Goal: Task Accomplishment & Management: Complete application form

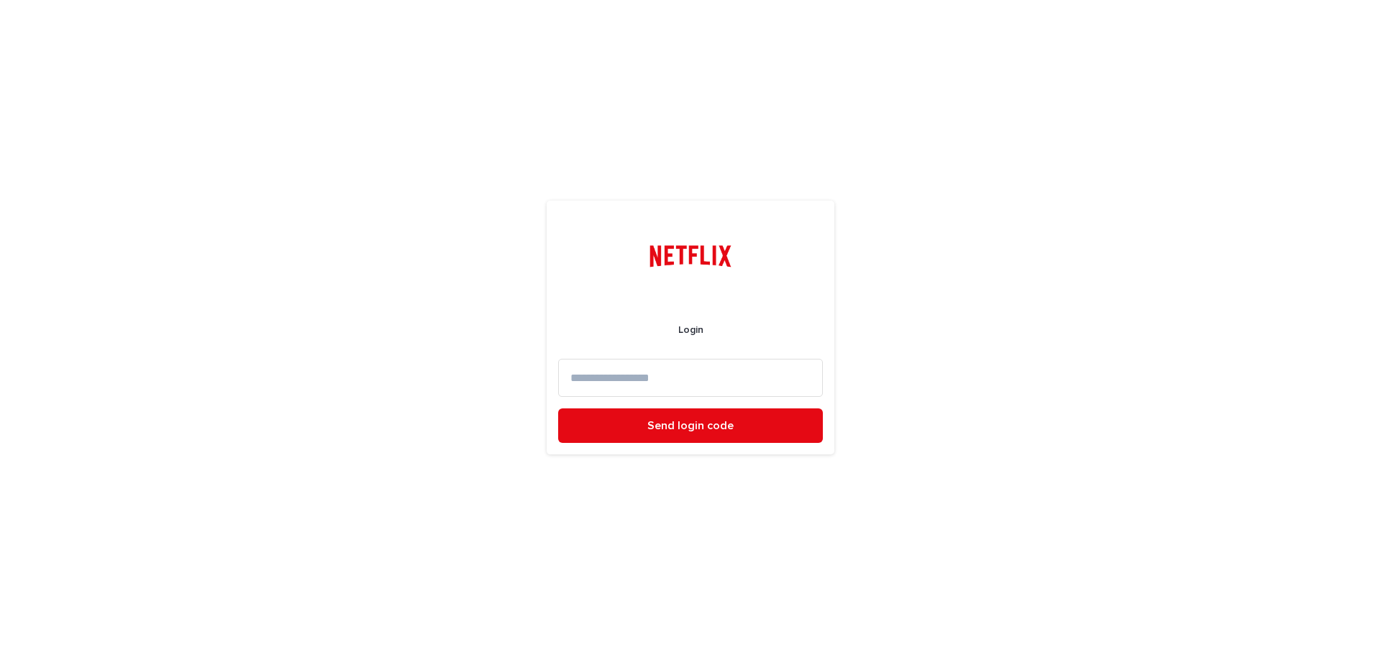
click at [740, 390] on input at bounding box center [690, 378] width 265 height 38
type input "**********"
click at [720, 428] on span "Send login code" at bounding box center [691, 426] width 86 height 12
click at [613, 377] on input at bounding box center [690, 378] width 265 height 38
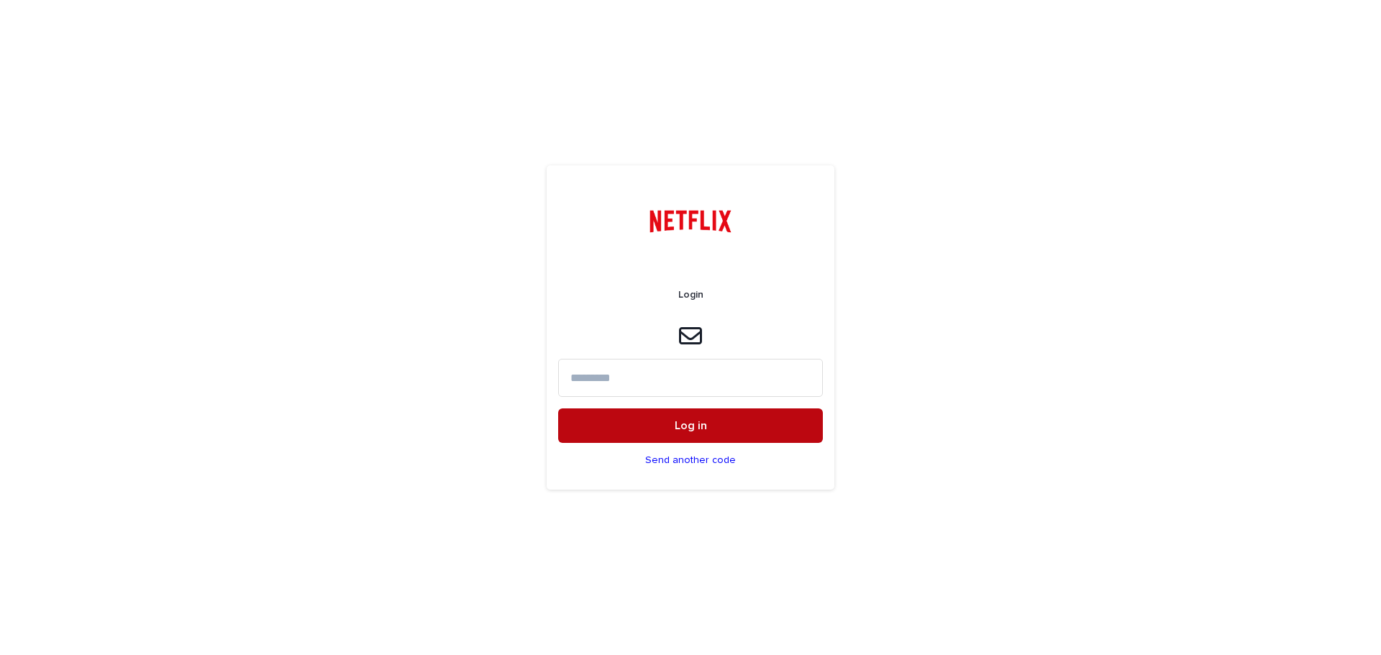
paste input "******"
type input "******"
click at [667, 413] on button "Log in" at bounding box center [690, 426] width 265 height 35
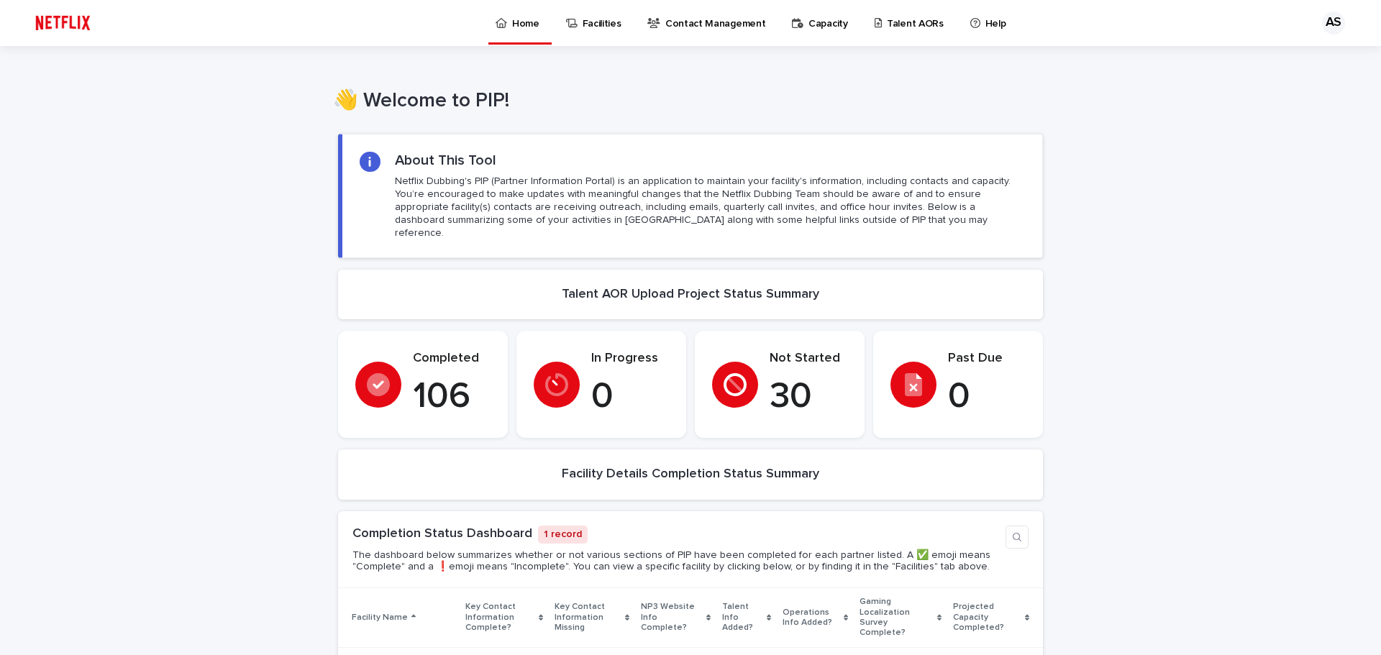
click at [887, 14] on p "Talent AORs" at bounding box center [915, 15] width 57 height 30
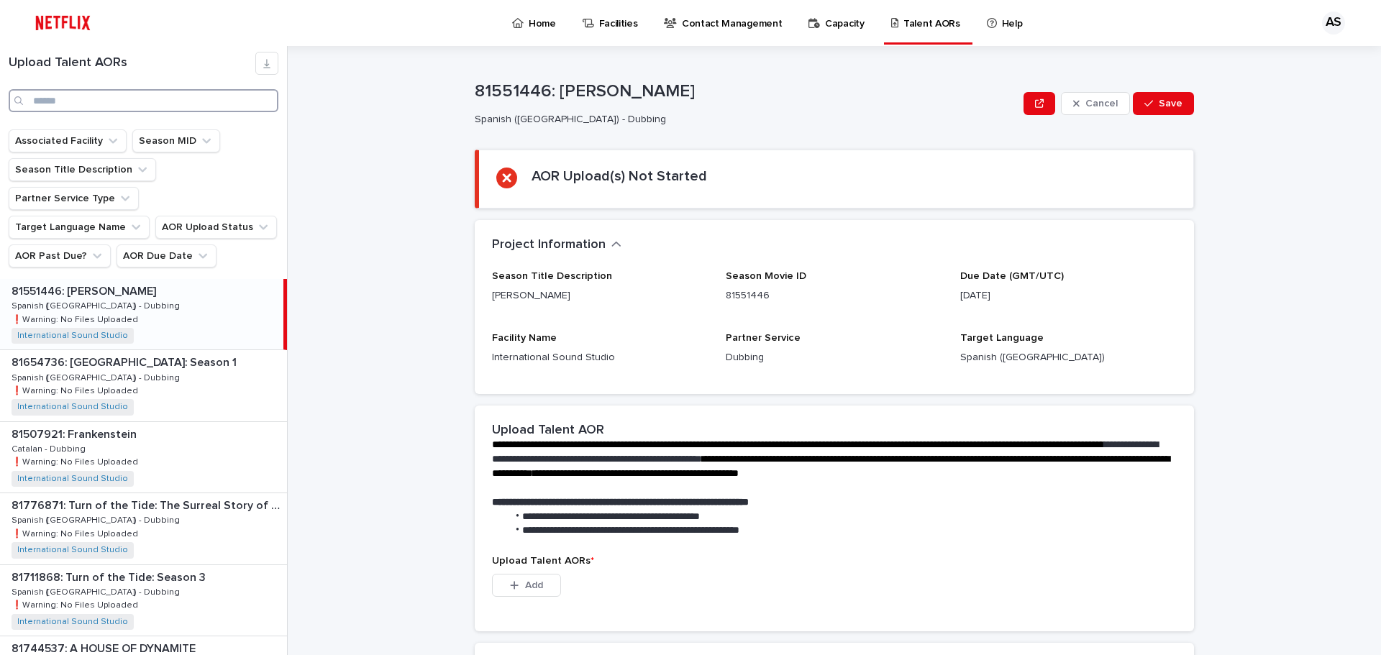
click at [88, 106] on input "Search" at bounding box center [144, 100] width 270 height 23
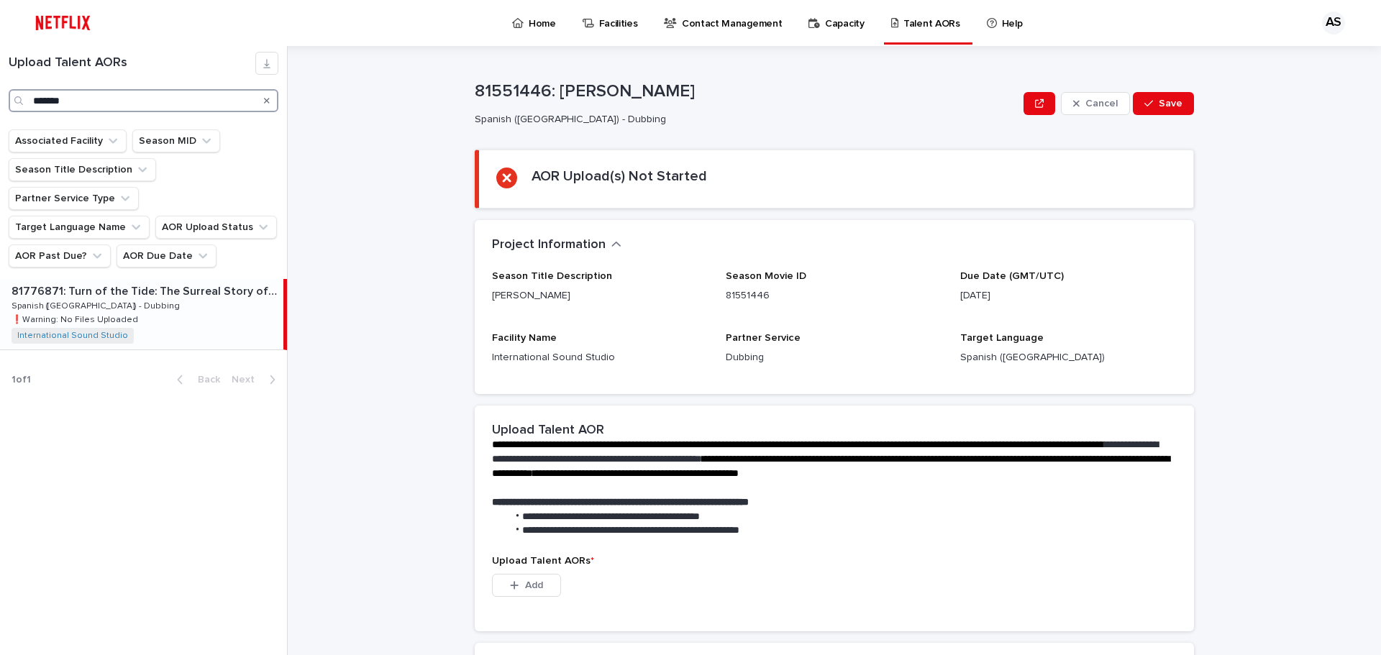
type input "*******"
click at [153, 282] on p "81776871: Turn of the Tide: The Surreal Story of Rabo de Peixe" at bounding box center [146, 290] width 269 height 17
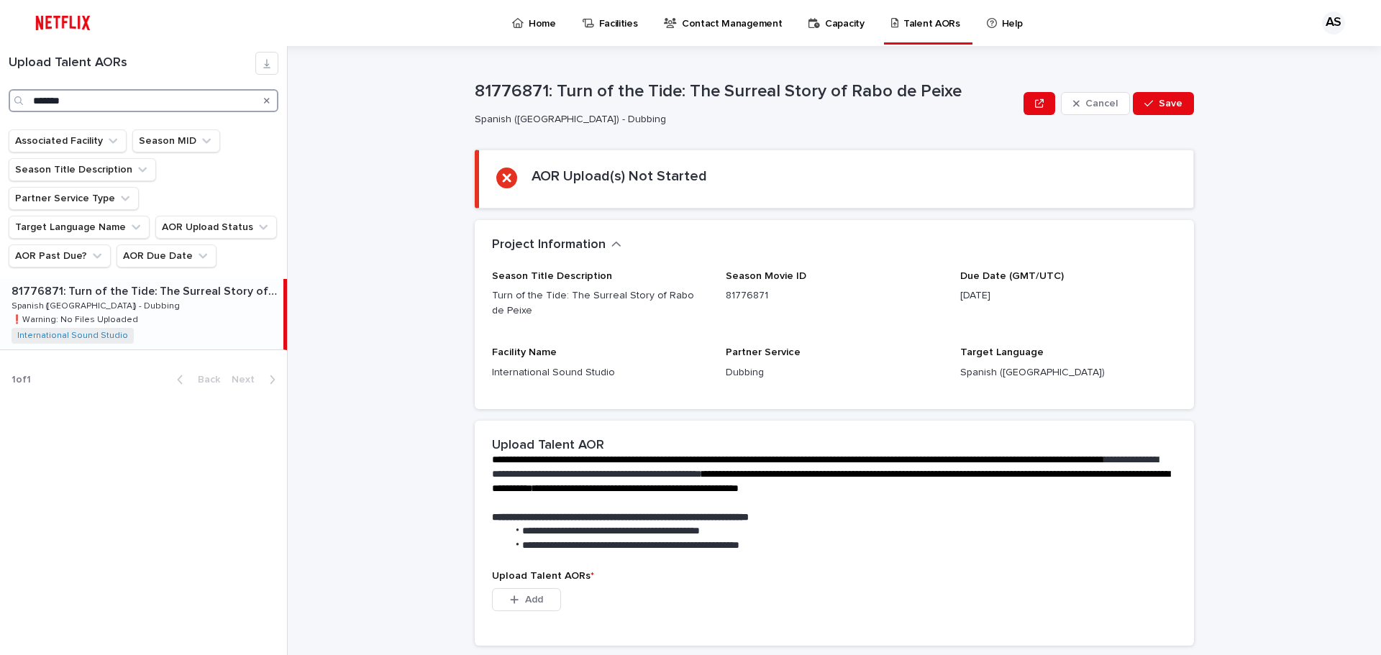
drag, startPoint x: 123, startPoint y: 104, endPoint x: 0, endPoint y: 148, distance: 130.6
click at [0, 149] on div "Upload Talent AORs ******* Associated Facility Season MID Season Title Descript…" at bounding box center [144, 350] width 288 height 609
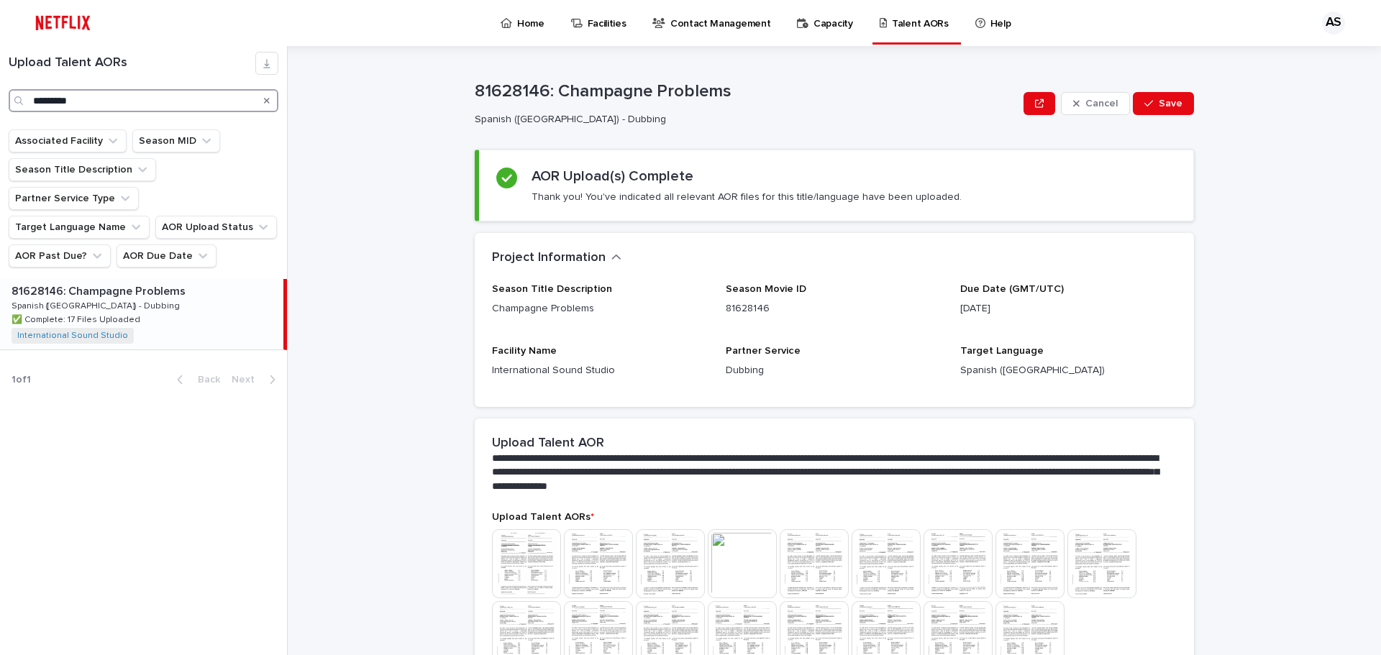
type input "*********"
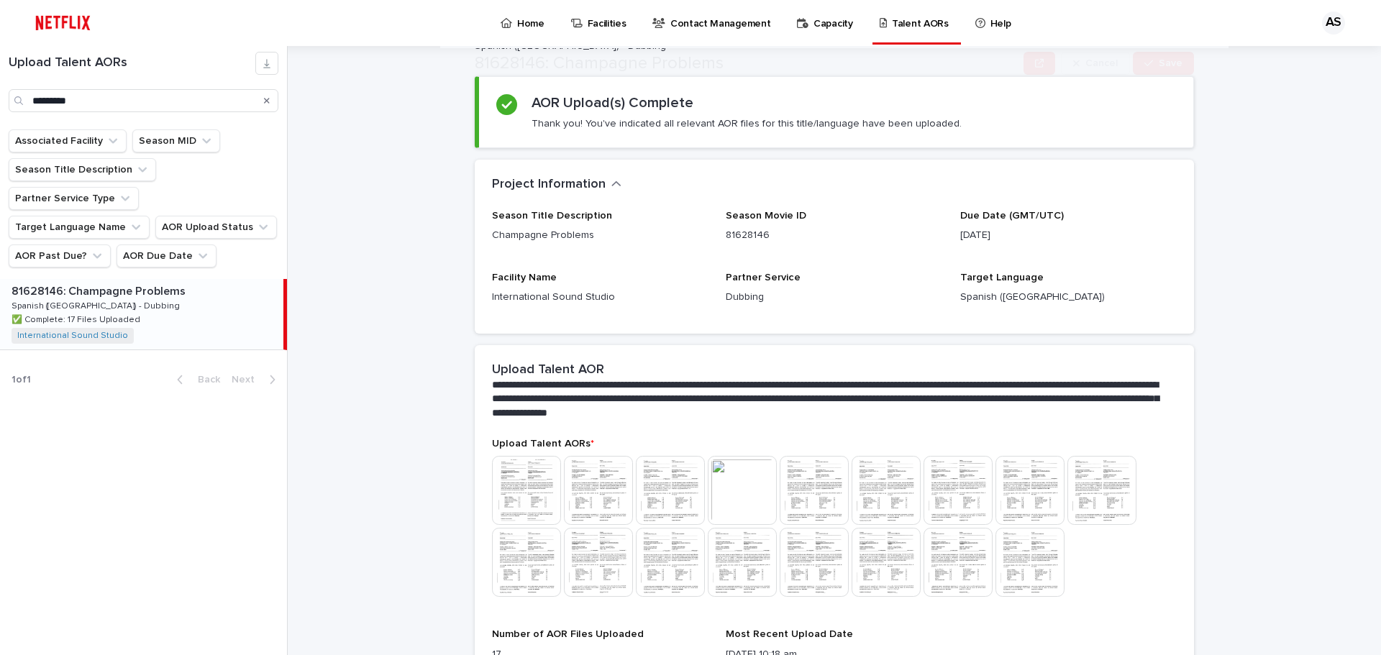
scroll to position [144, 0]
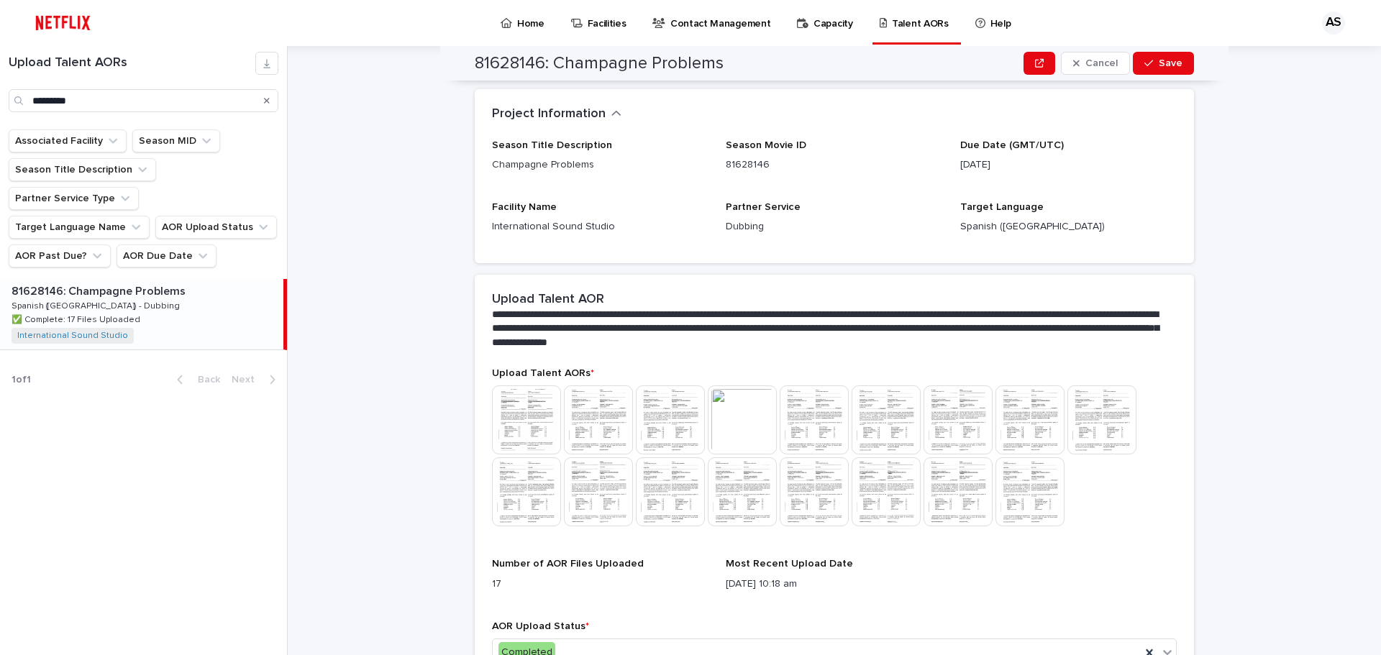
click at [582, 407] on img at bounding box center [598, 420] width 69 height 69
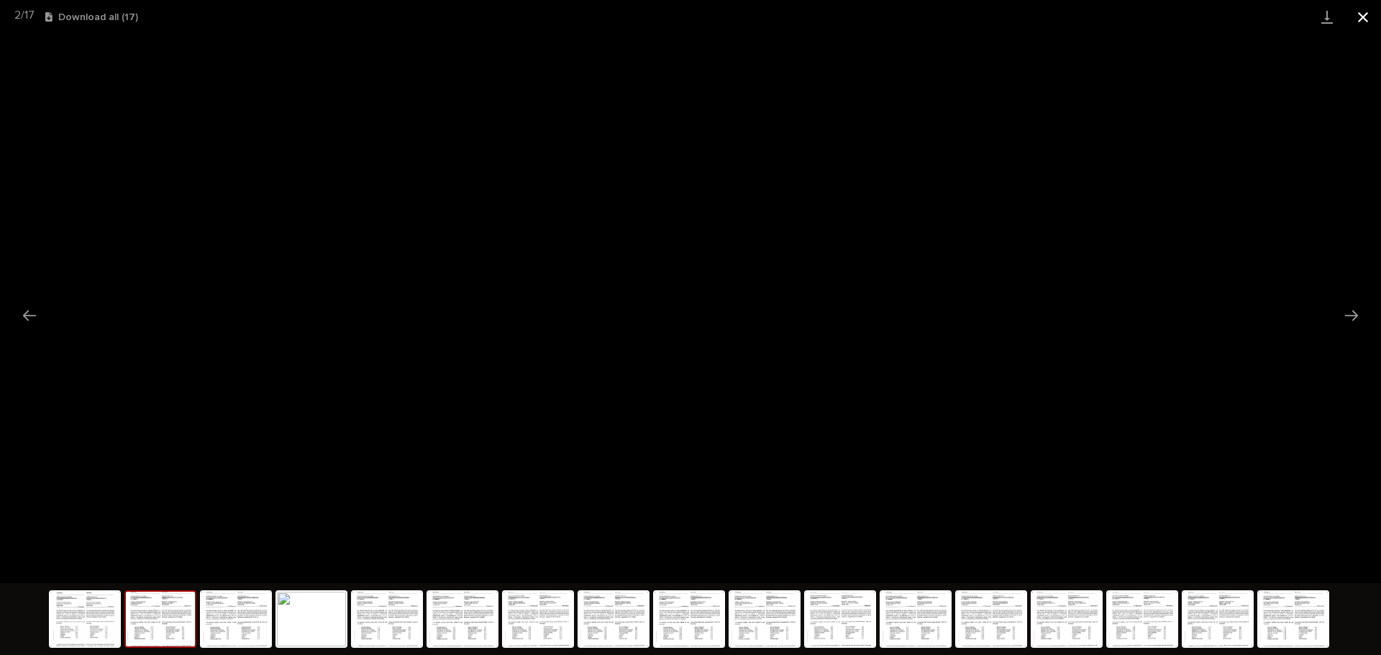
click at [1358, 15] on button "Close gallery" at bounding box center [1363, 17] width 36 height 34
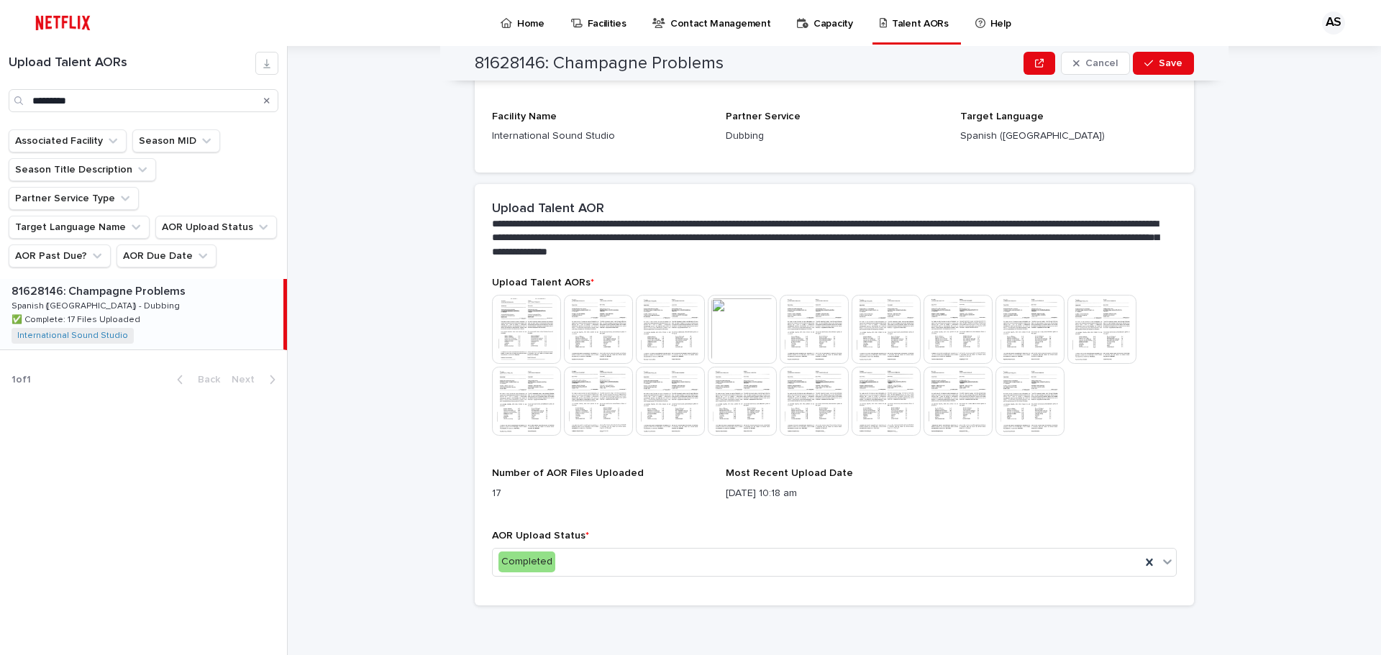
scroll to position [237, 0]
click at [578, 562] on div "Completed" at bounding box center [817, 560] width 648 height 24
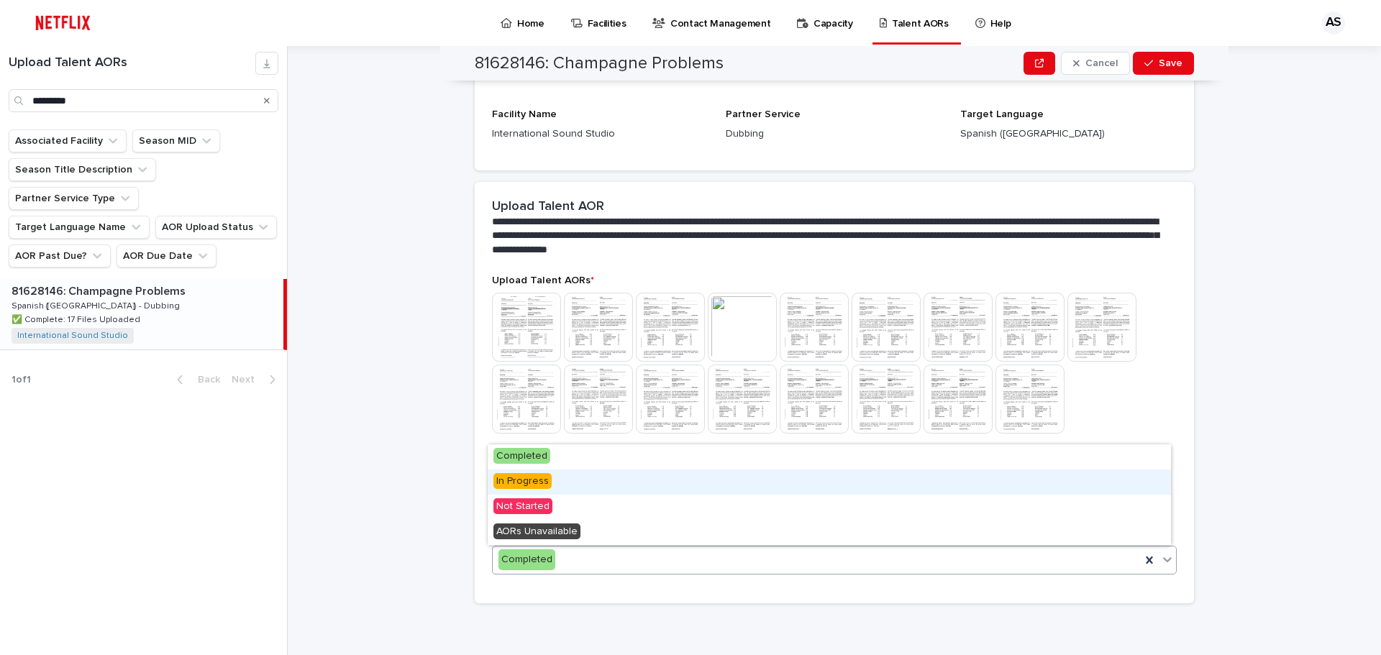
click at [545, 483] on span "In Progress" at bounding box center [523, 481] width 58 height 16
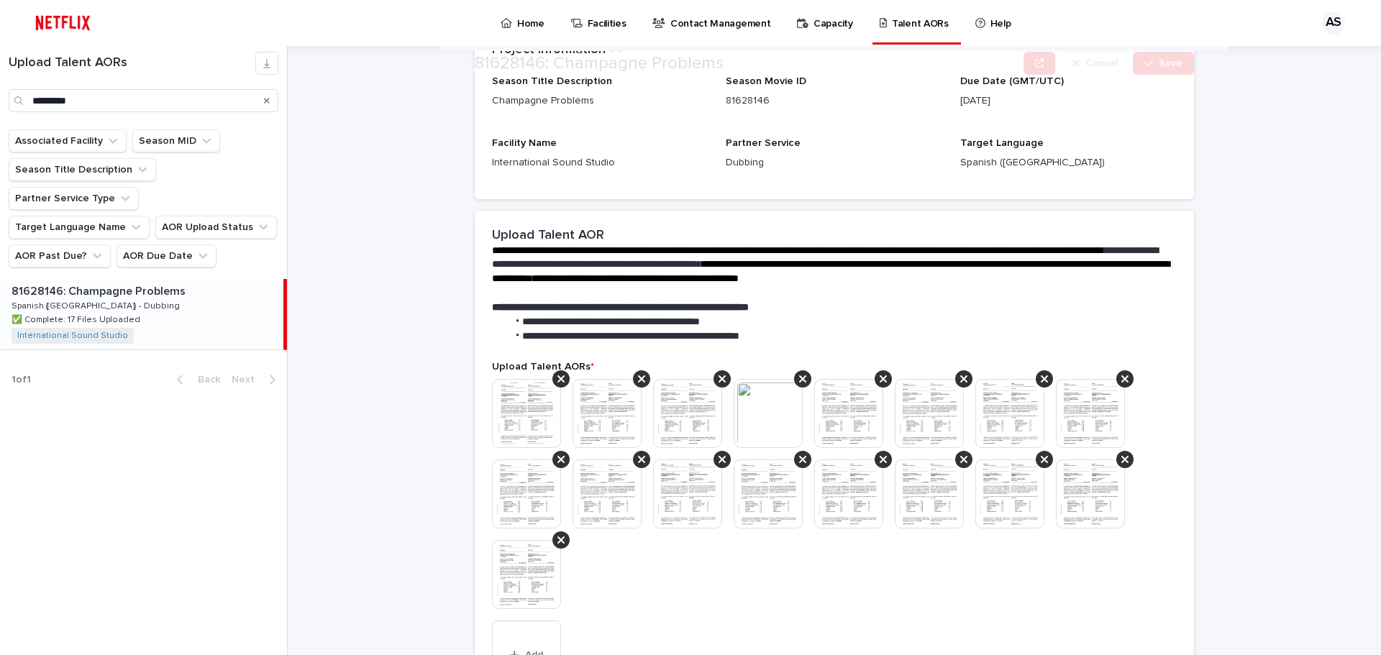
scroll to position [216, 0]
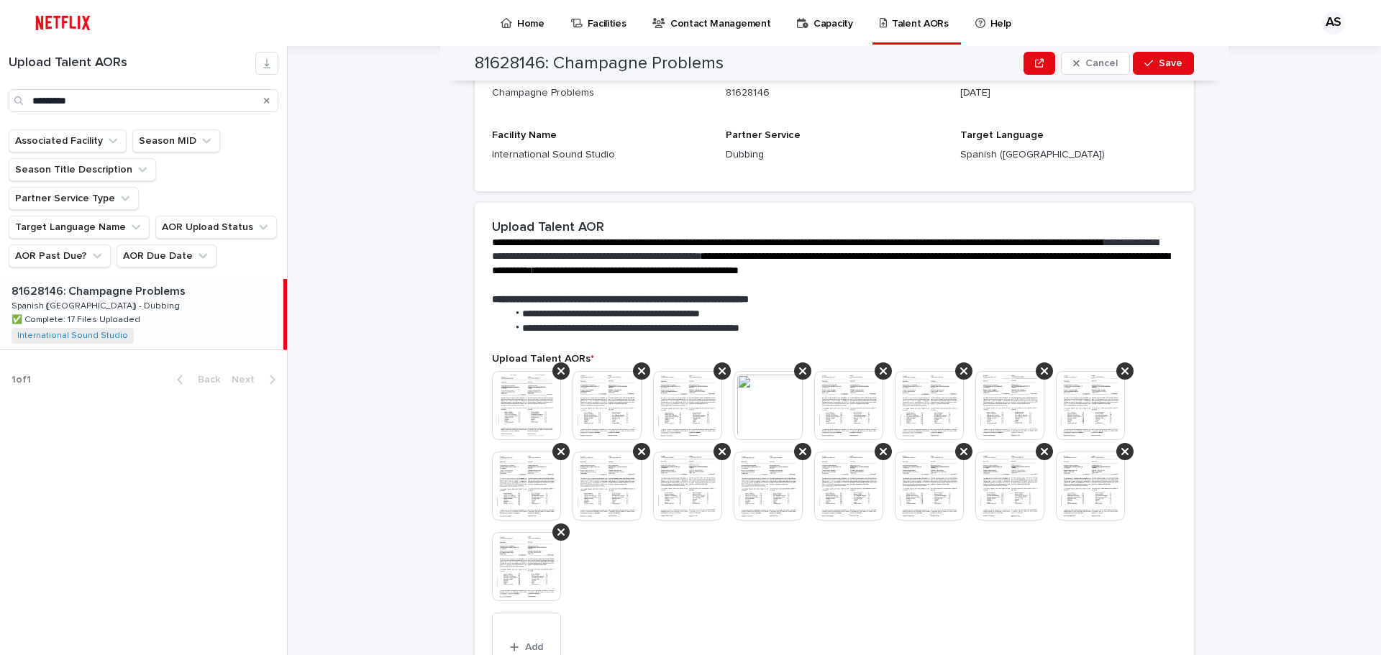
click at [601, 408] on img at bounding box center [607, 405] width 69 height 69
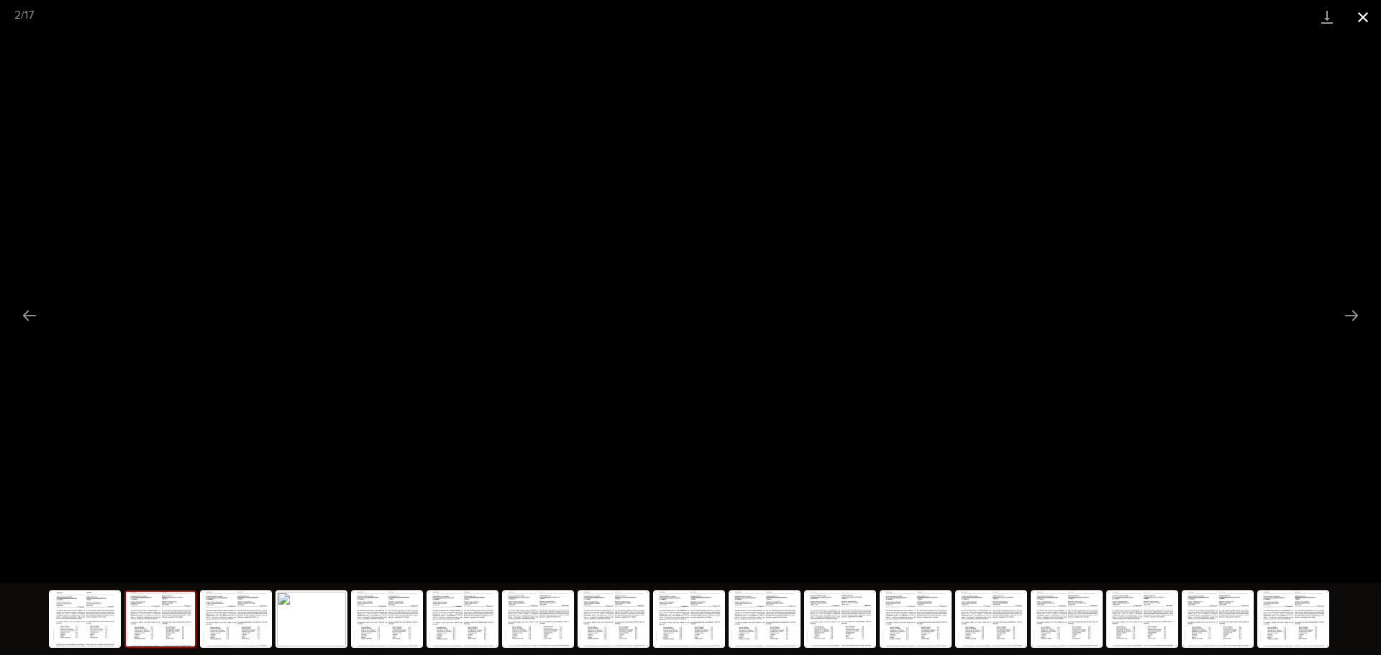
click at [1363, 15] on button "Close gallery" at bounding box center [1363, 17] width 36 height 34
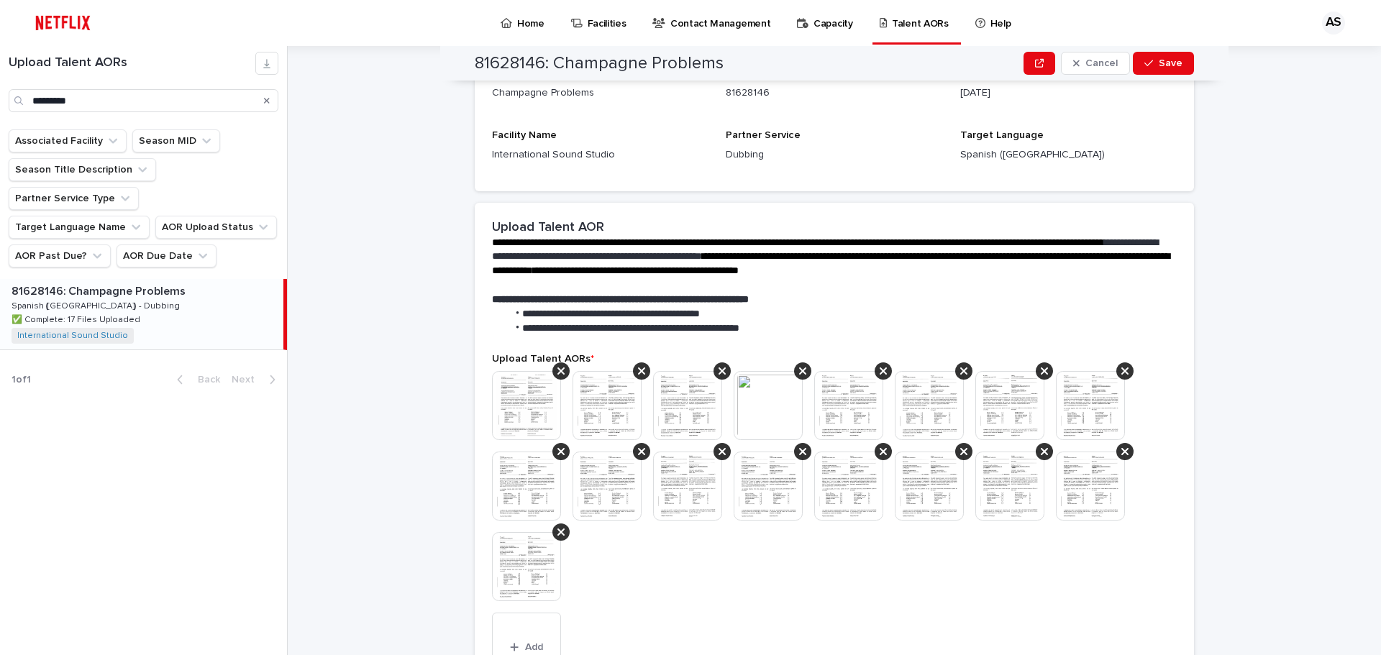
click at [527, 400] on img at bounding box center [526, 405] width 69 height 69
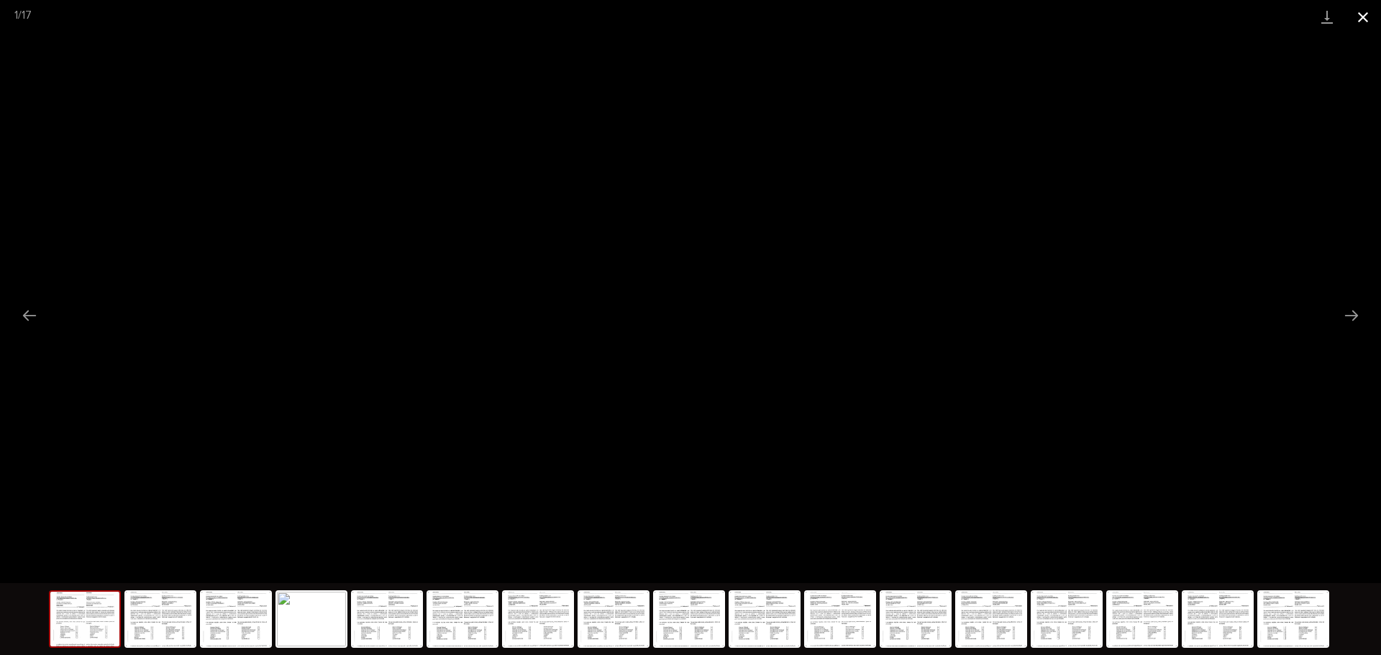
click at [1367, 14] on button "Close gallery" at bounding box center [1363, 17] width 36 height 34
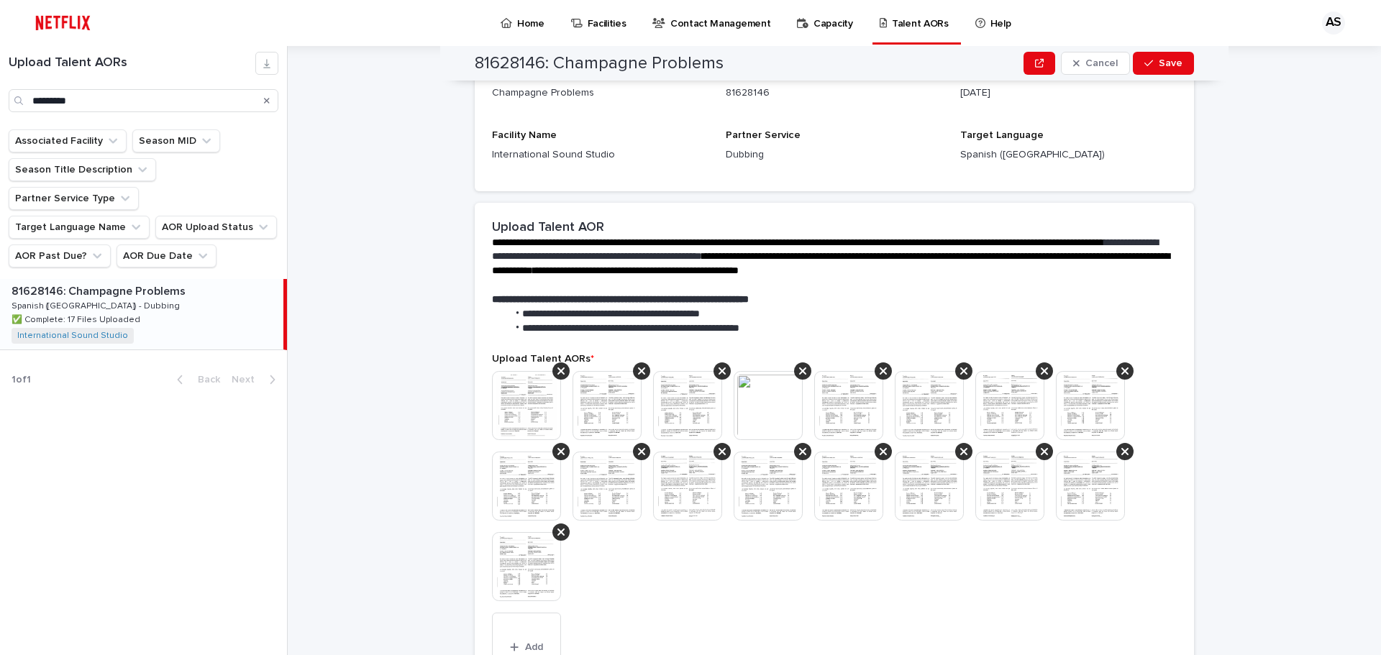
click at [667, 410] on img at bounding box center [687, 405] width 69 height 69
click at [688, 392] on img at bounding box center [687, 405] width 69 height 69
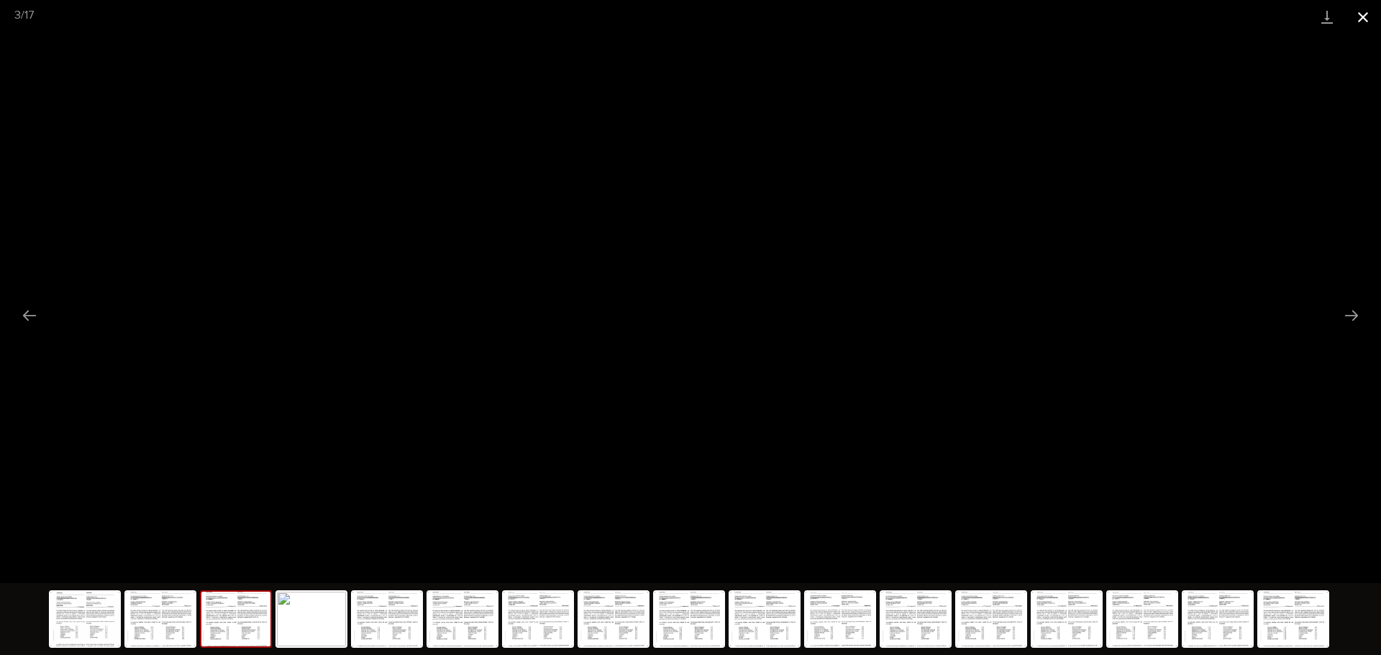
click at [1372, 19] on button "Close gallery" at bounding box center [1363, 17] width 36 height 34
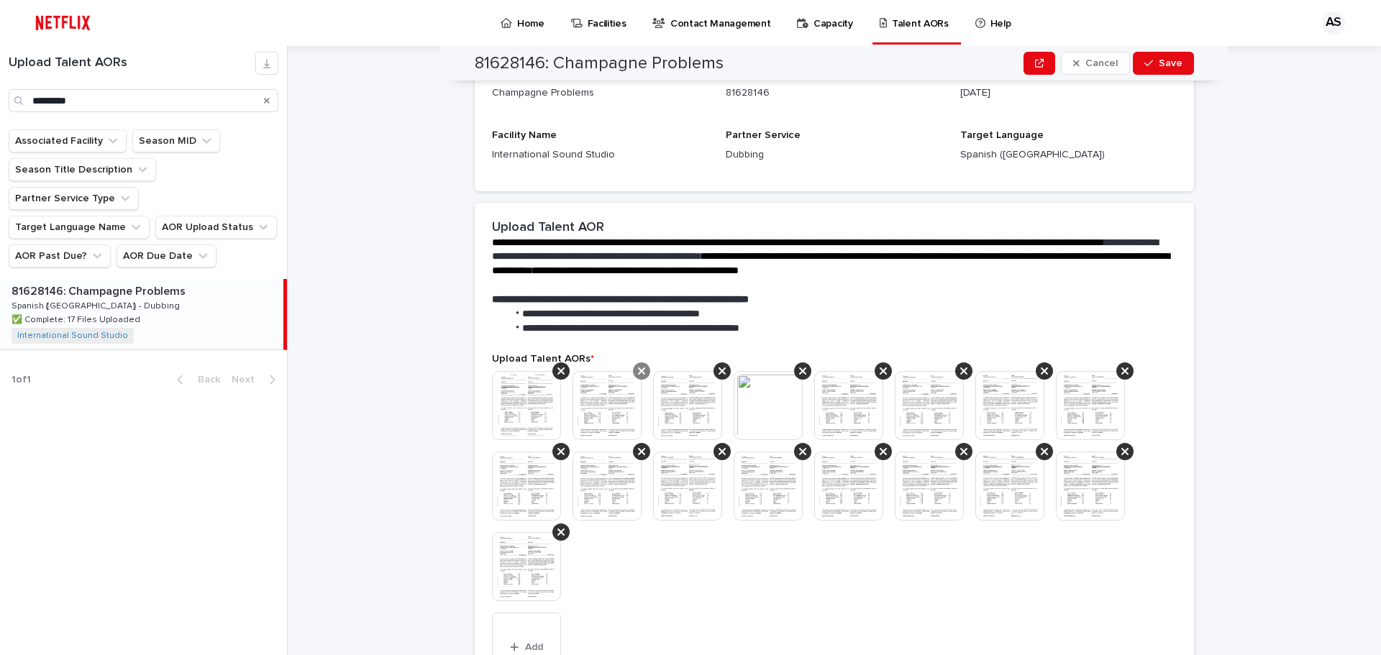
click at [638, 372] on icon at bounding box center [641, 371] width 7 height 7
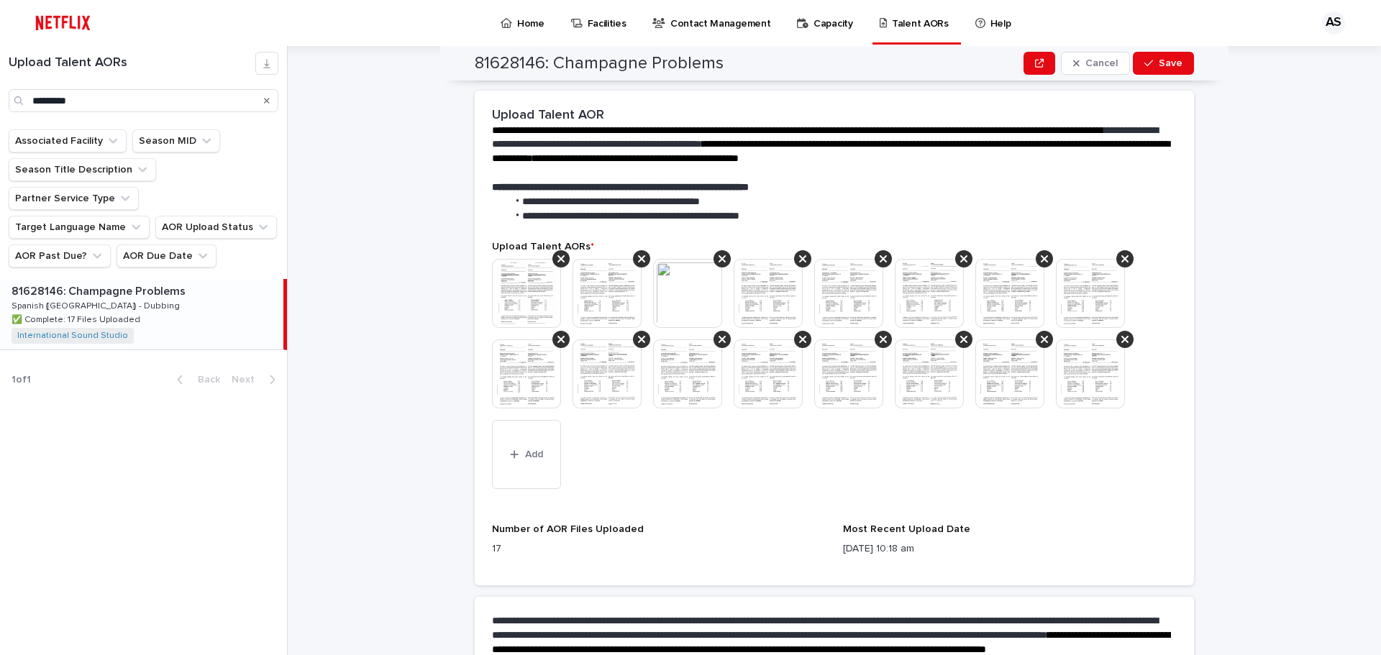
scroll to position [391, 0]
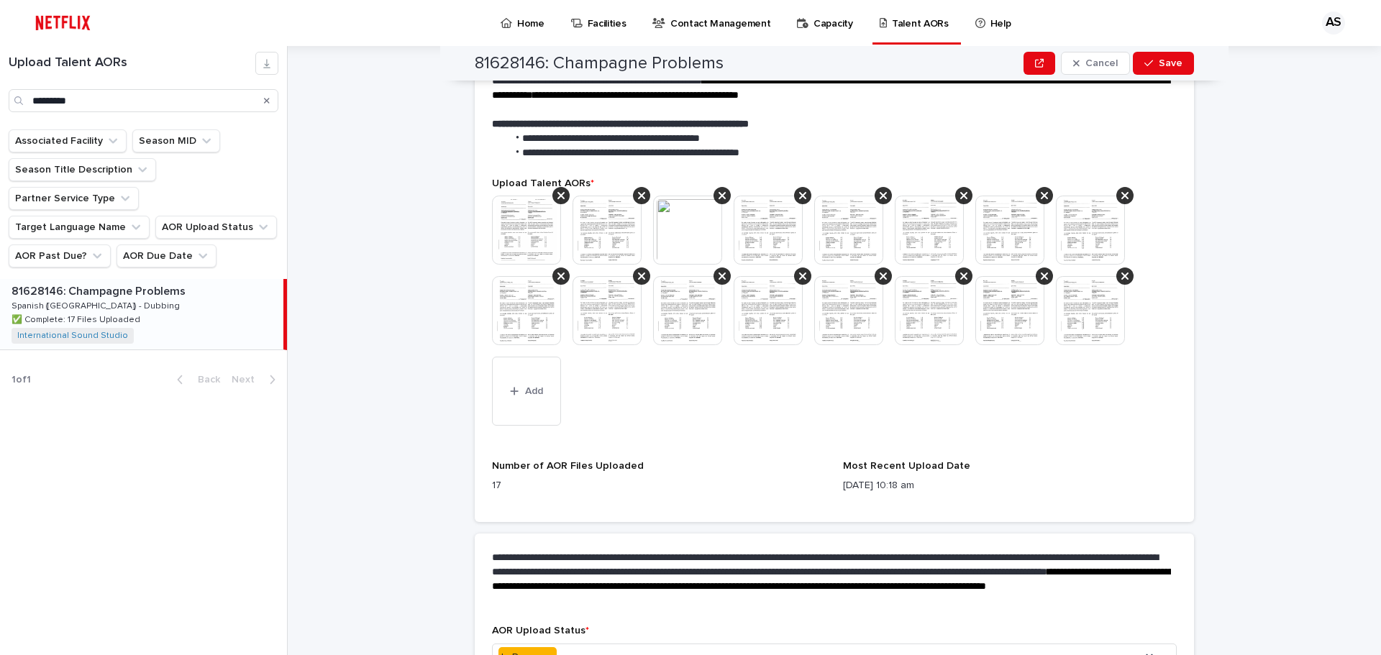
click at [596, 230] on img at bounding box center [607, 230] width 69 height 69
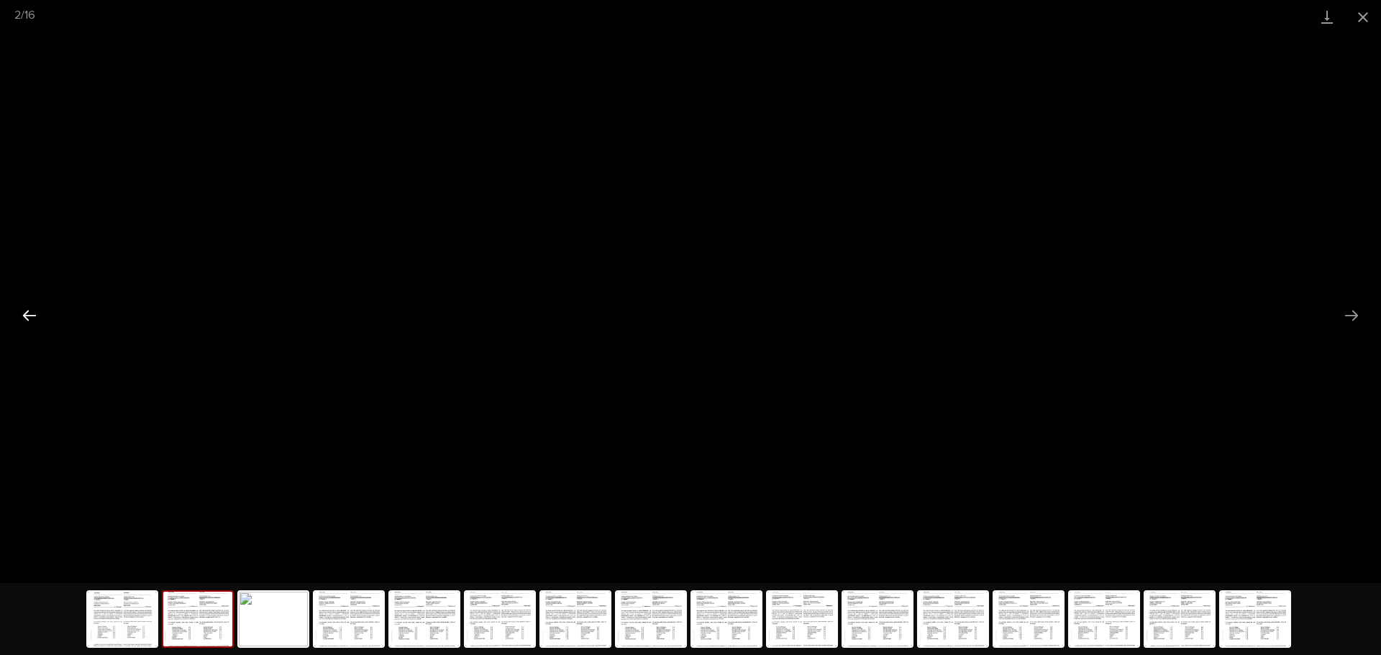
click at [32, 314] on button "Previous slide" at bounding box center [29, 315] width 30 height 28
click at [1352, 317] on button "Next slide" at bounding box center [1352, 315] width 30 height 28
click at [35, 312] on button "Previous slide" at bounding box center [29, 315] width 30 height 28
click at [1356, 317] on button "Next slide" at bounding box center [1352, 315] width 30 height 28
click at [1355, 317] on button "Next slide" at bounding box center [1352, 315] width 30 height 28
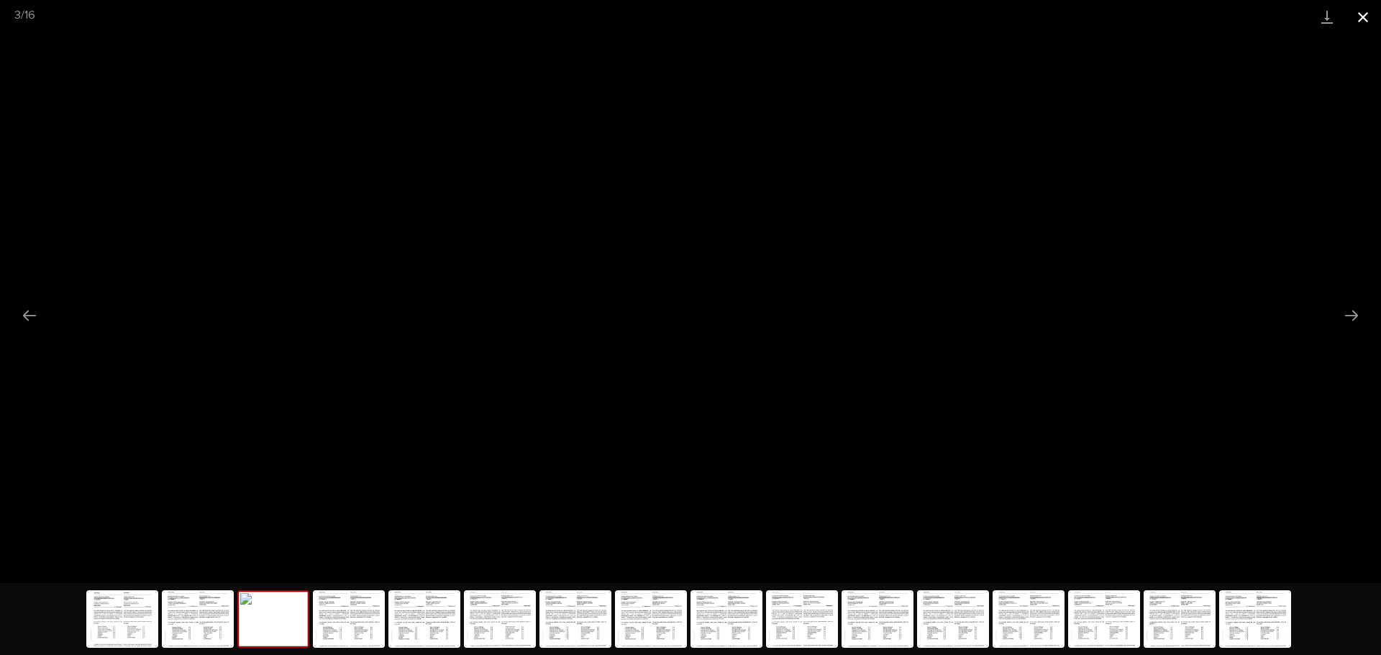
click at [1373, 12] on button "Close gallery" at bounding box center [1363, 17] width 36 height 34
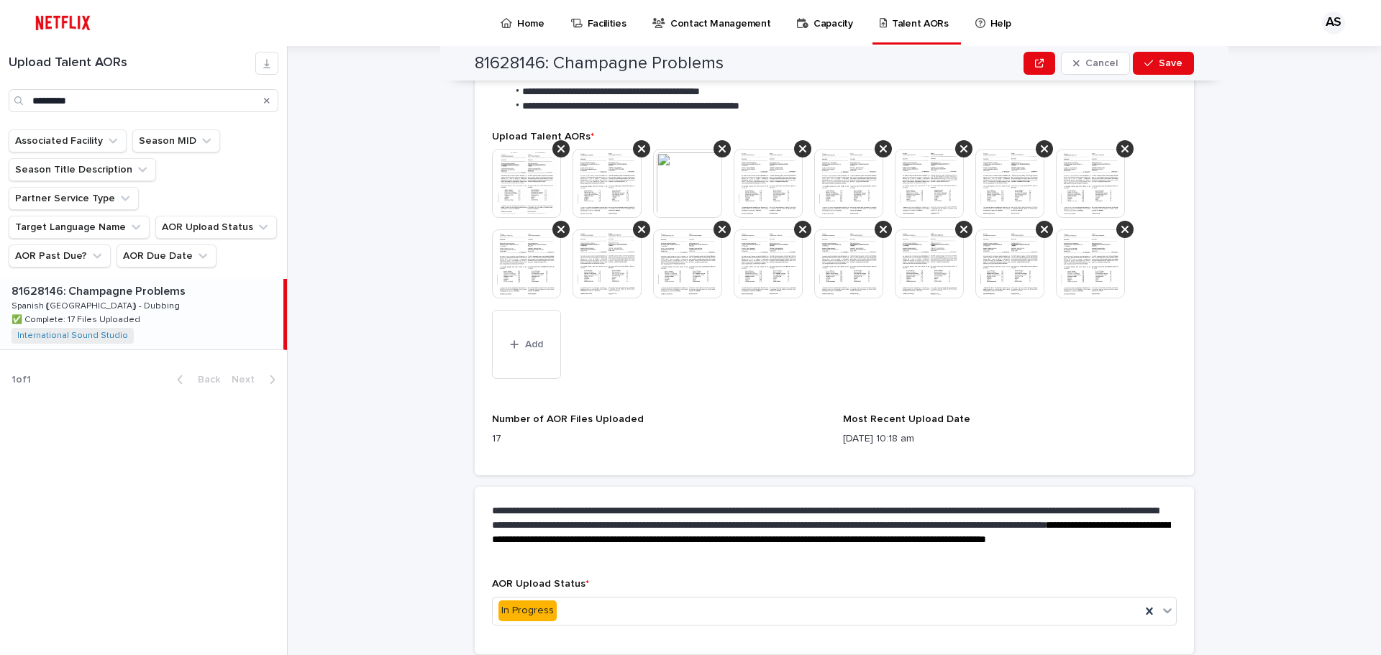
scroll to position [463, 0]
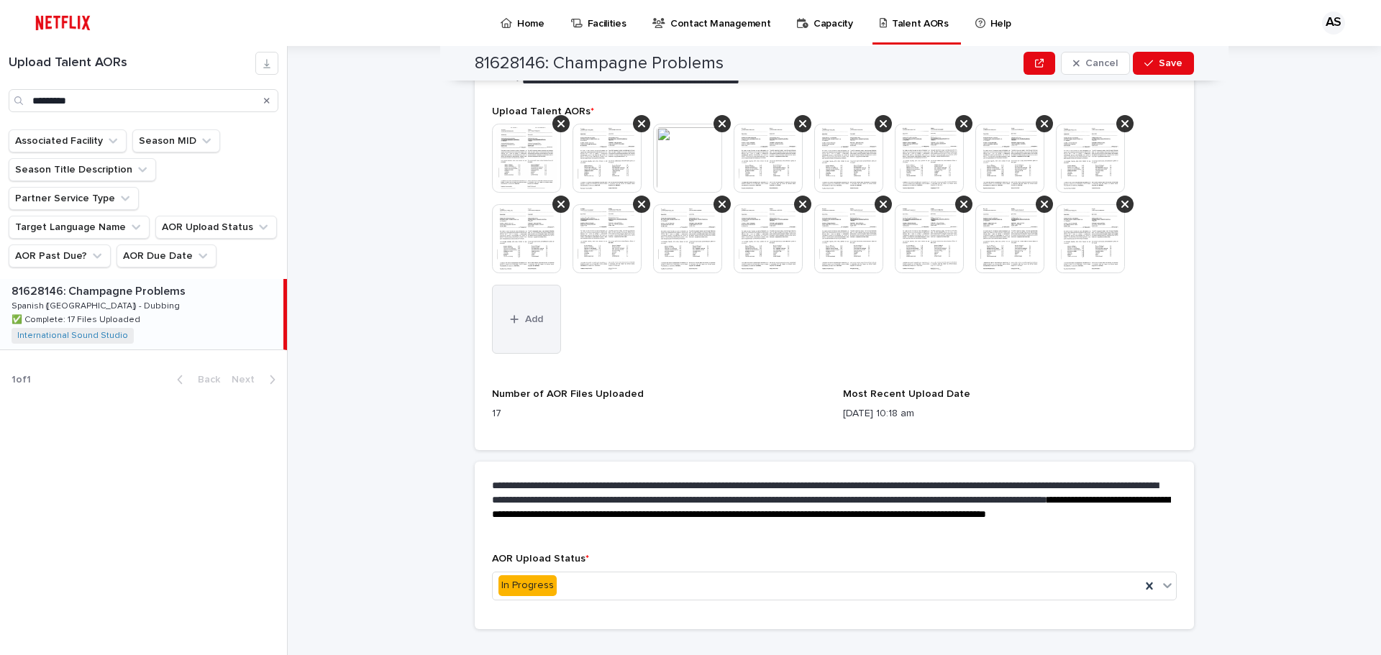
click at [519, 324] on button "Add" at bounding box center [526, 319] width 69 height 69
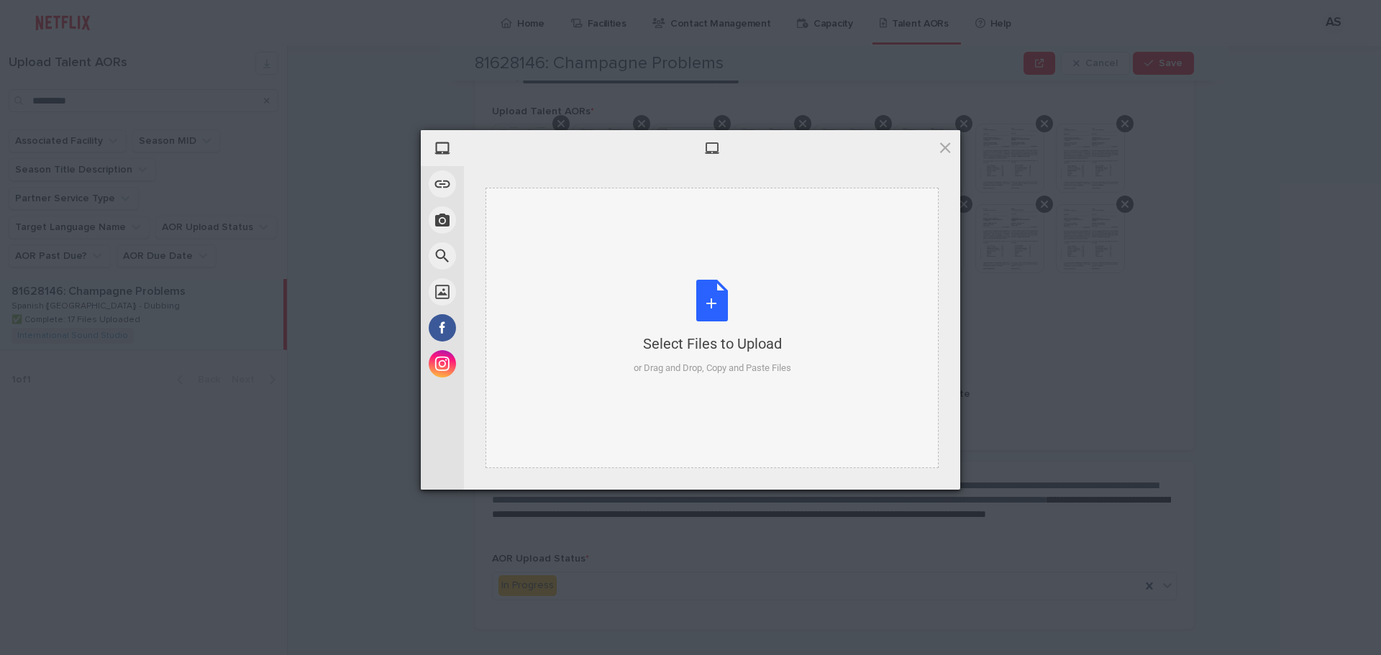
click at [691, 280] on div "Select Files to Upload or Drag and Drop, Copy and Paste Files" at bounding box center [712, 328] width 453 height 281
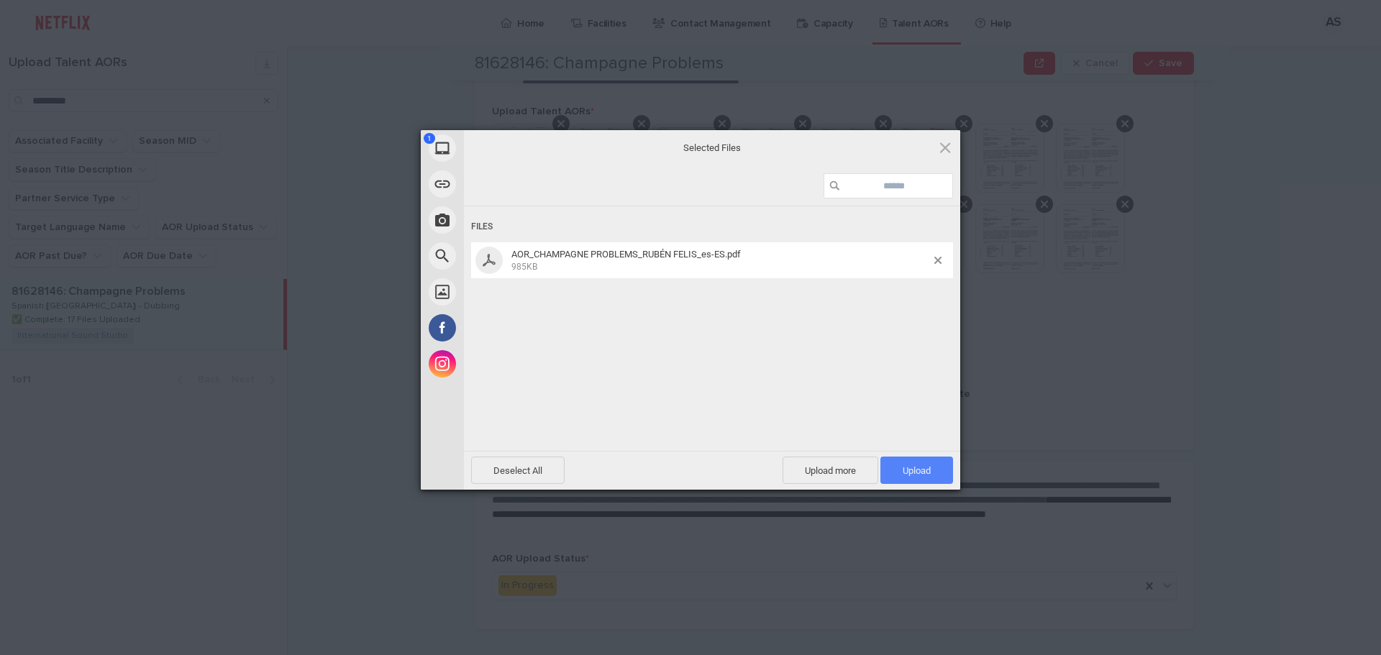
click at [920, 462] on span "Upload 1" at bounding box center [917, 470] width 73 height 27
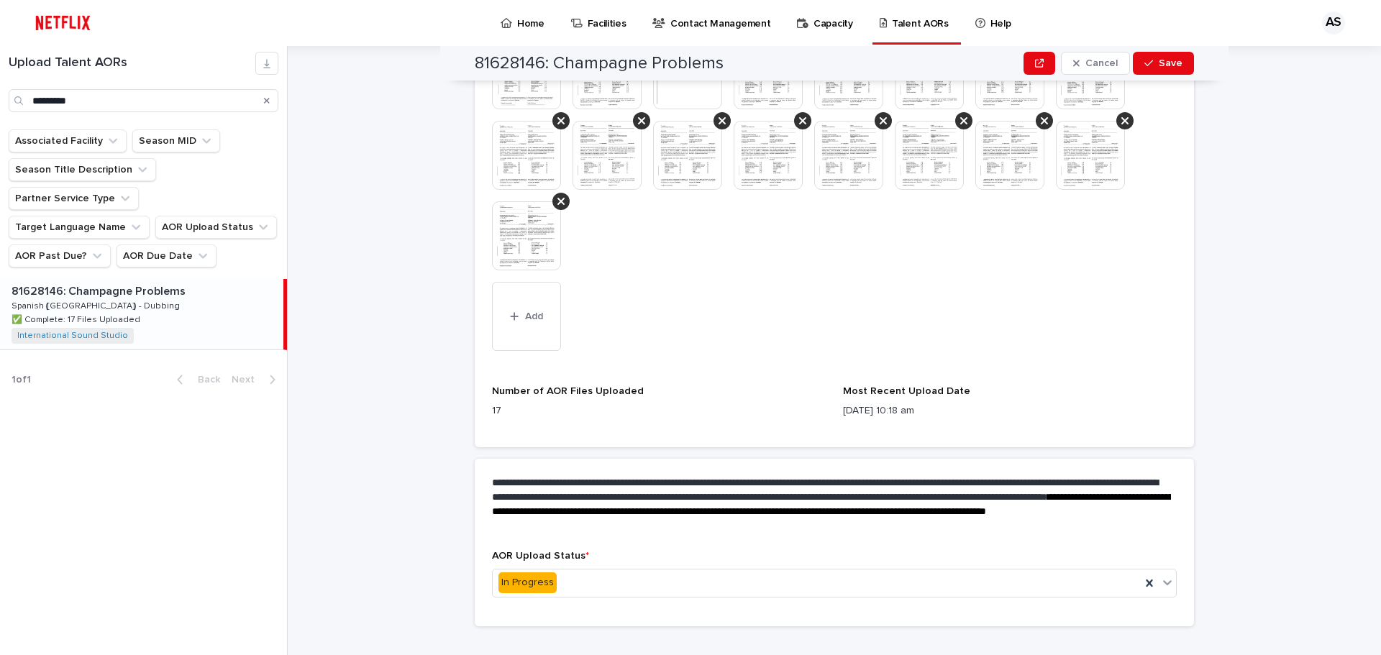
scroll to position [570, 0]
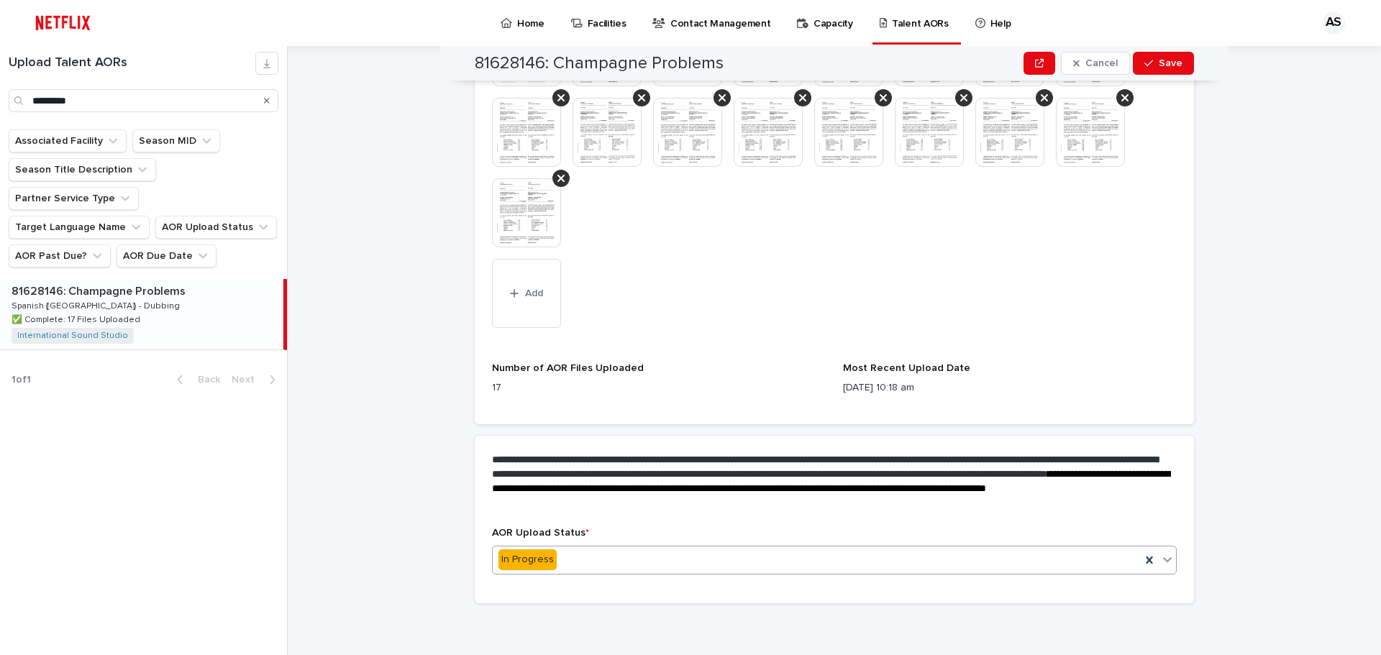
click at [612, 566] on div "In Progress" at bounding box center [817, 560] width 648 height 24
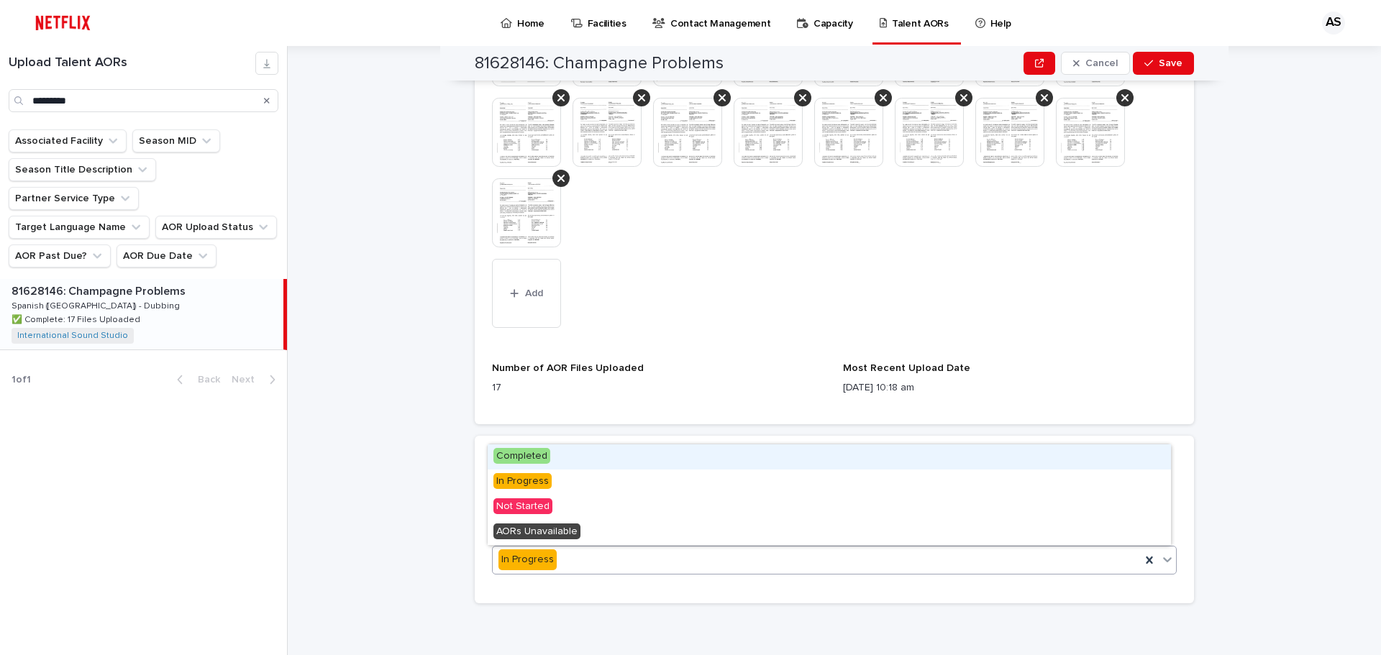
click at [562, 455] on div "Completed" at bounding box center [829, 457] width 683 height 25
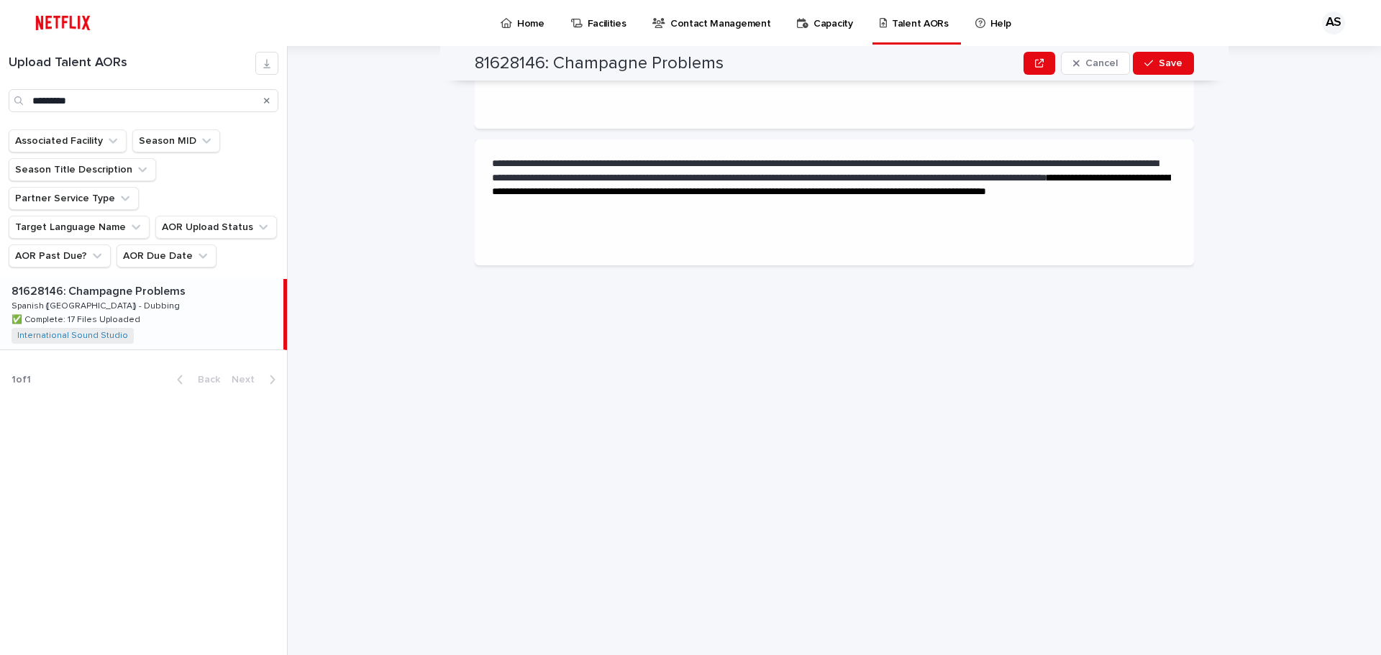
scroll to position [0, 0]
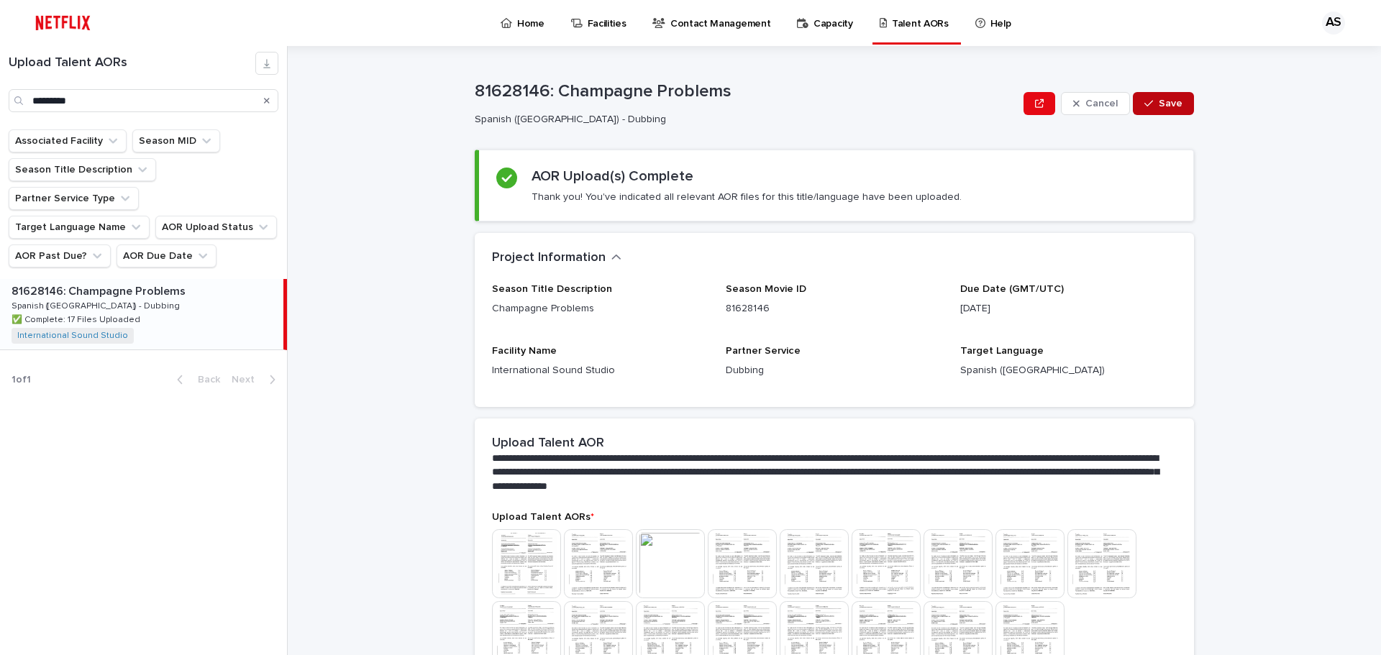
click at [1165, 95] on button "Save" at bounding box center [1163, 103] width 61 height 23
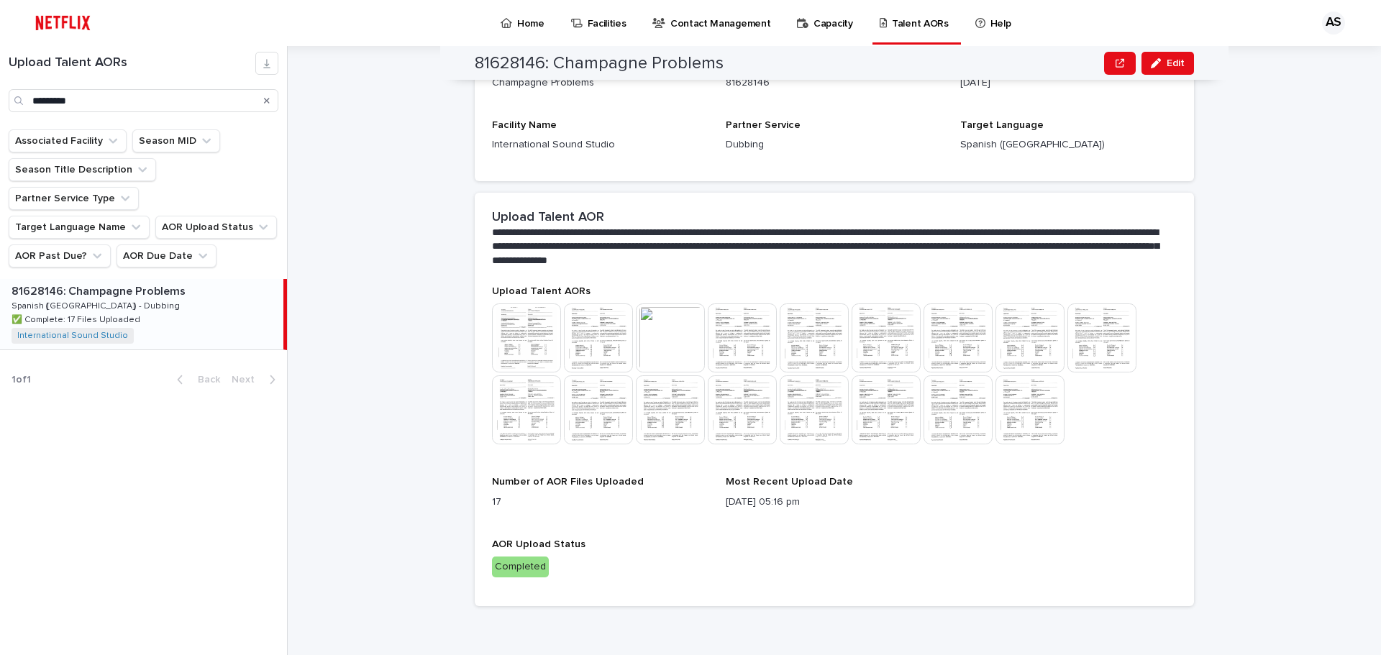
scroll to position [229, 0]
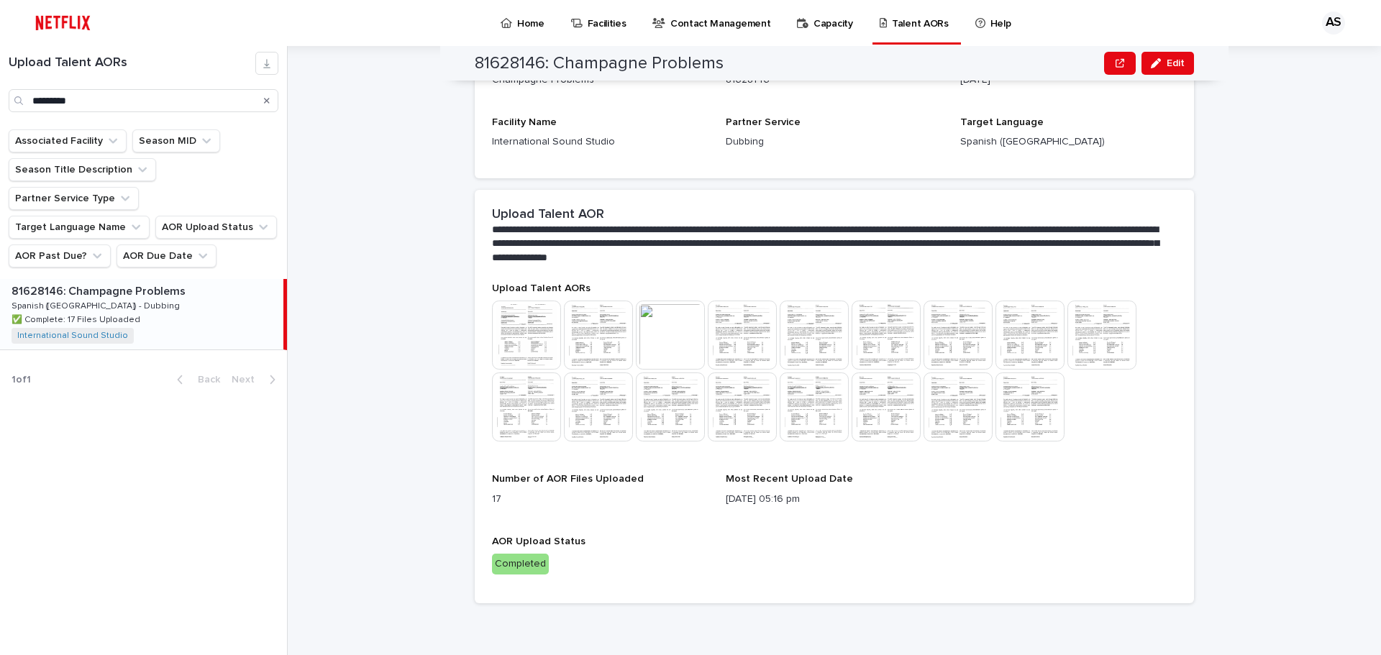
click at [1030, 407] on img at bounding box center [1030, 407] width 69 height 69
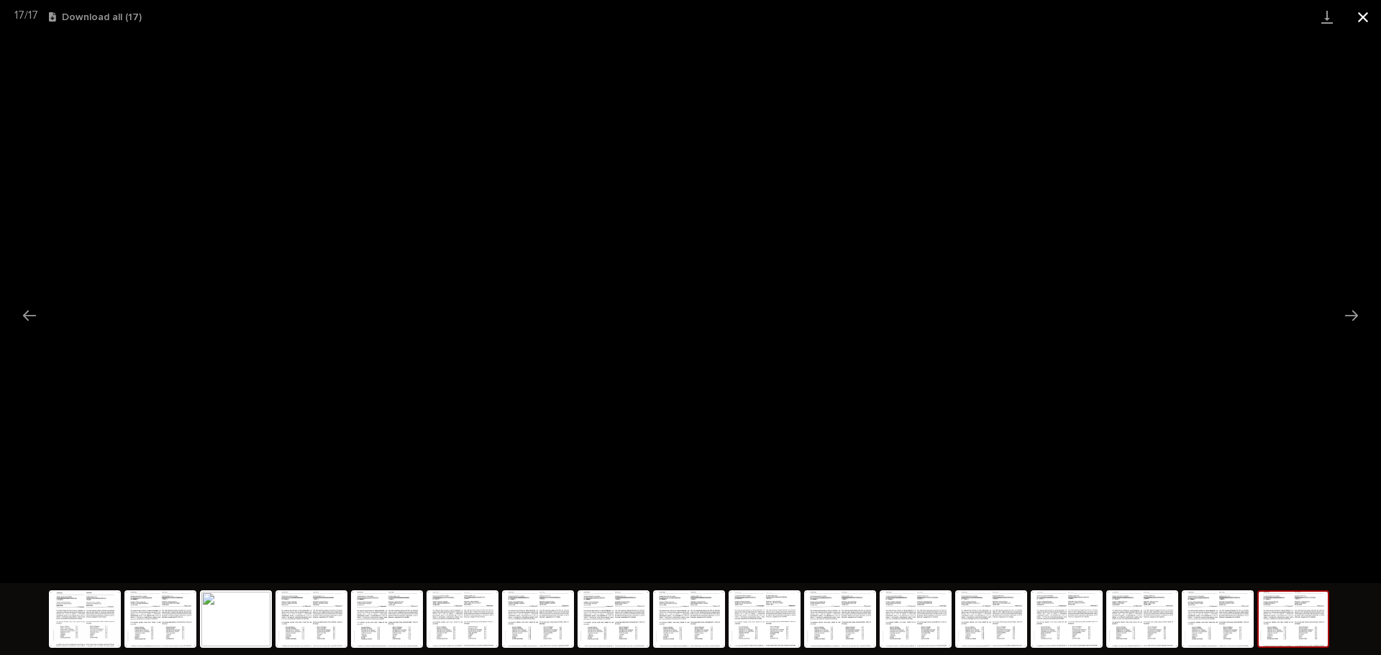
click at [1358, 9] on button "Close gallery" at bounding box center [1363, 17] width 36 height 34
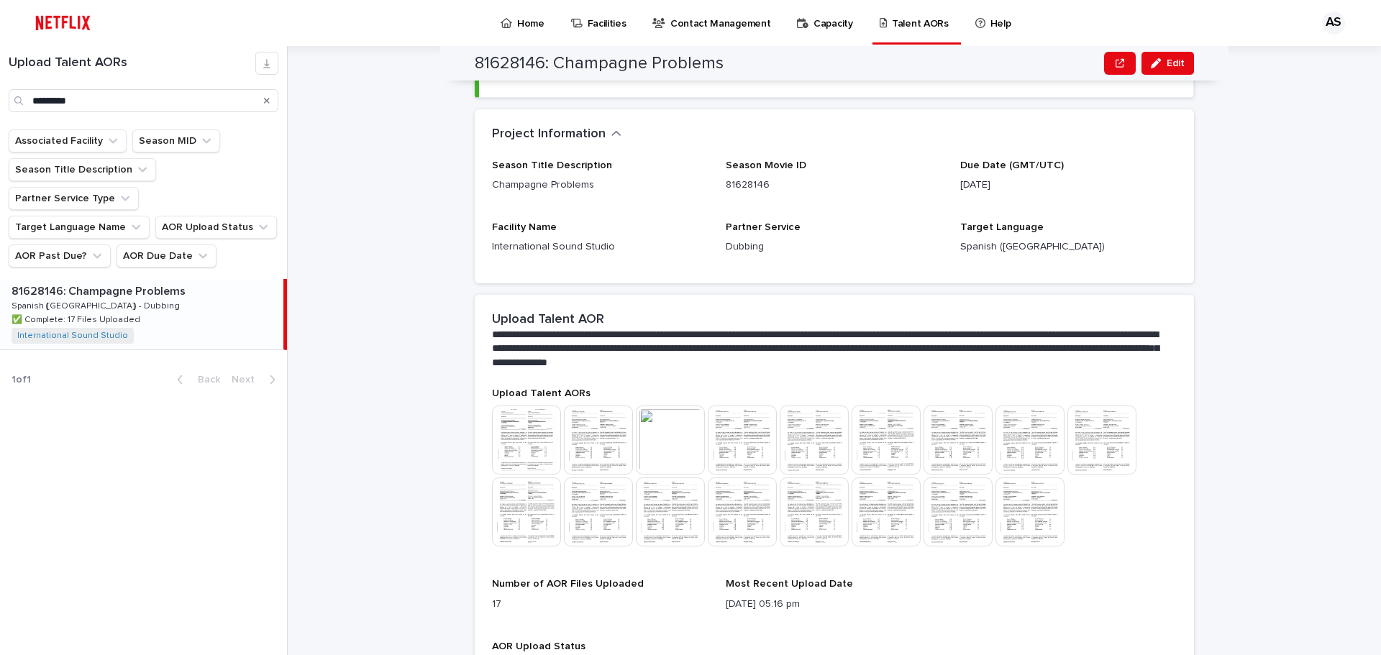
scroll to position [0, 0]
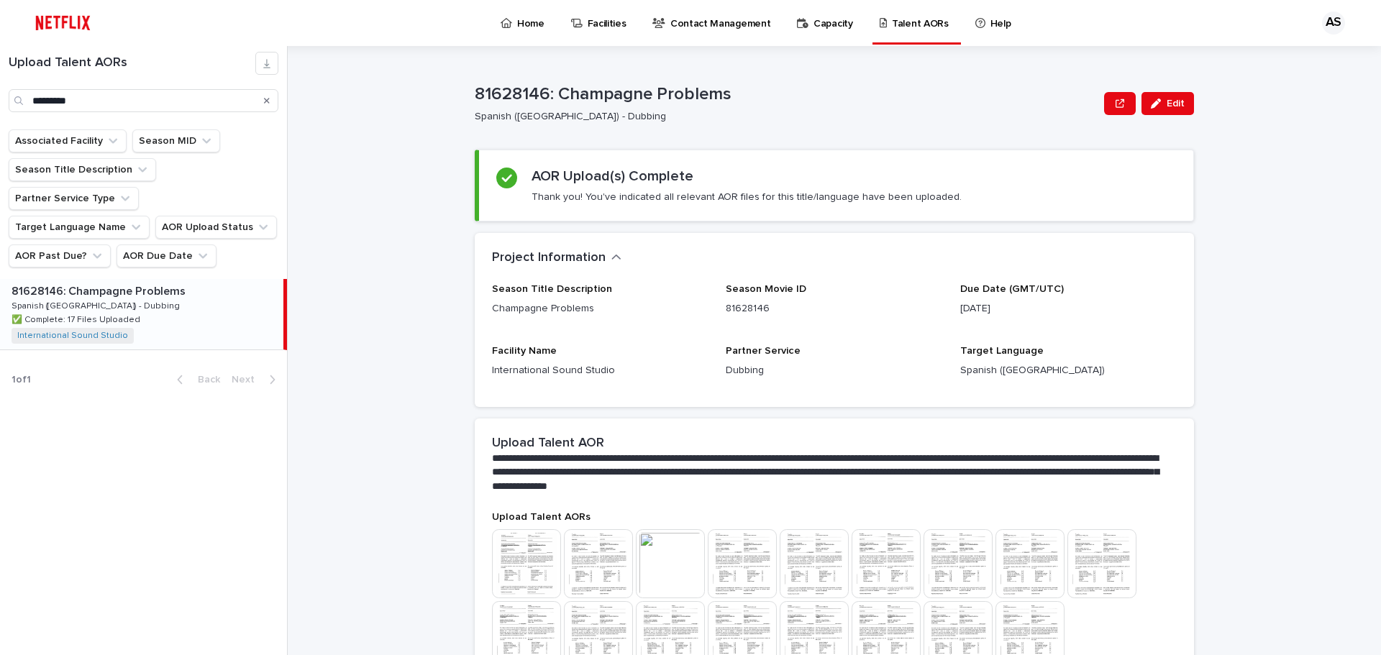
click at [517, 19] on p "Home" at bounding box center [530, 15] width 27 height 30
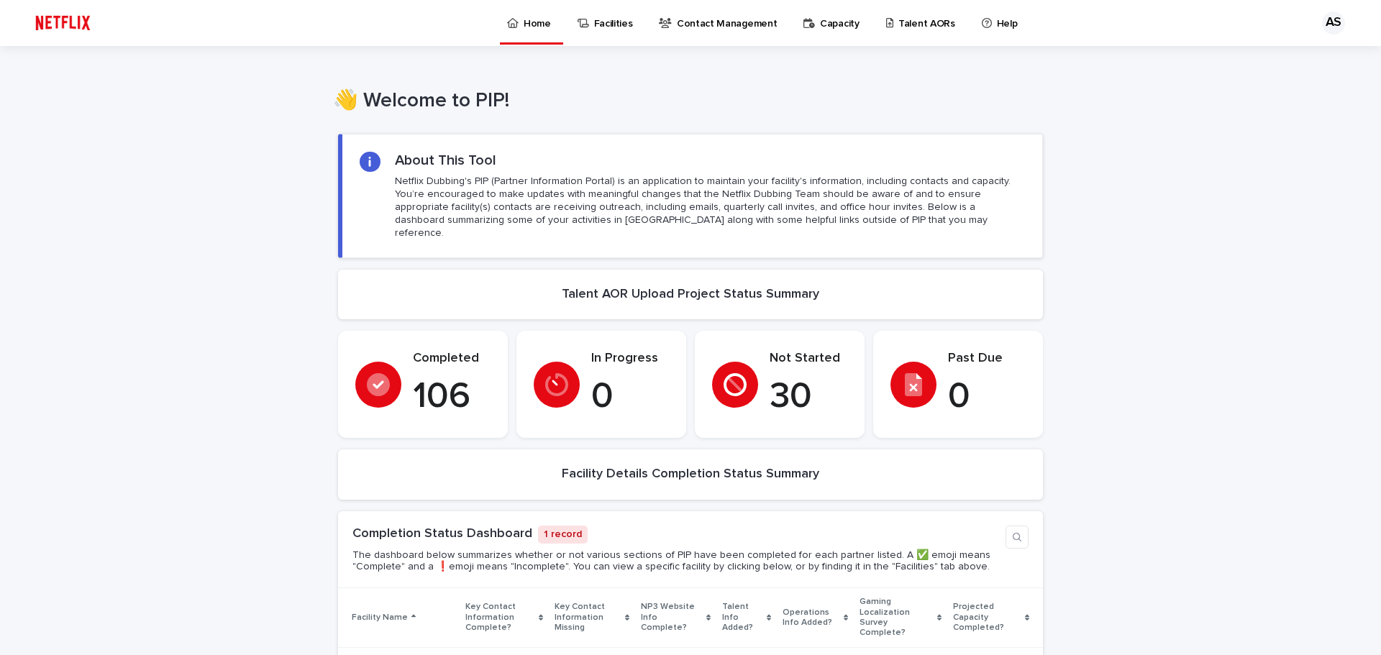
click at [1330, 24] on div "AS" at bounding box center [1333, 23] width 23 height 23
click at [1280, 64] on p "Log Out" at bounding box center [1320, 61] width 91 height 24
